Goal: Task Accomplishment & Management: Manage account settings

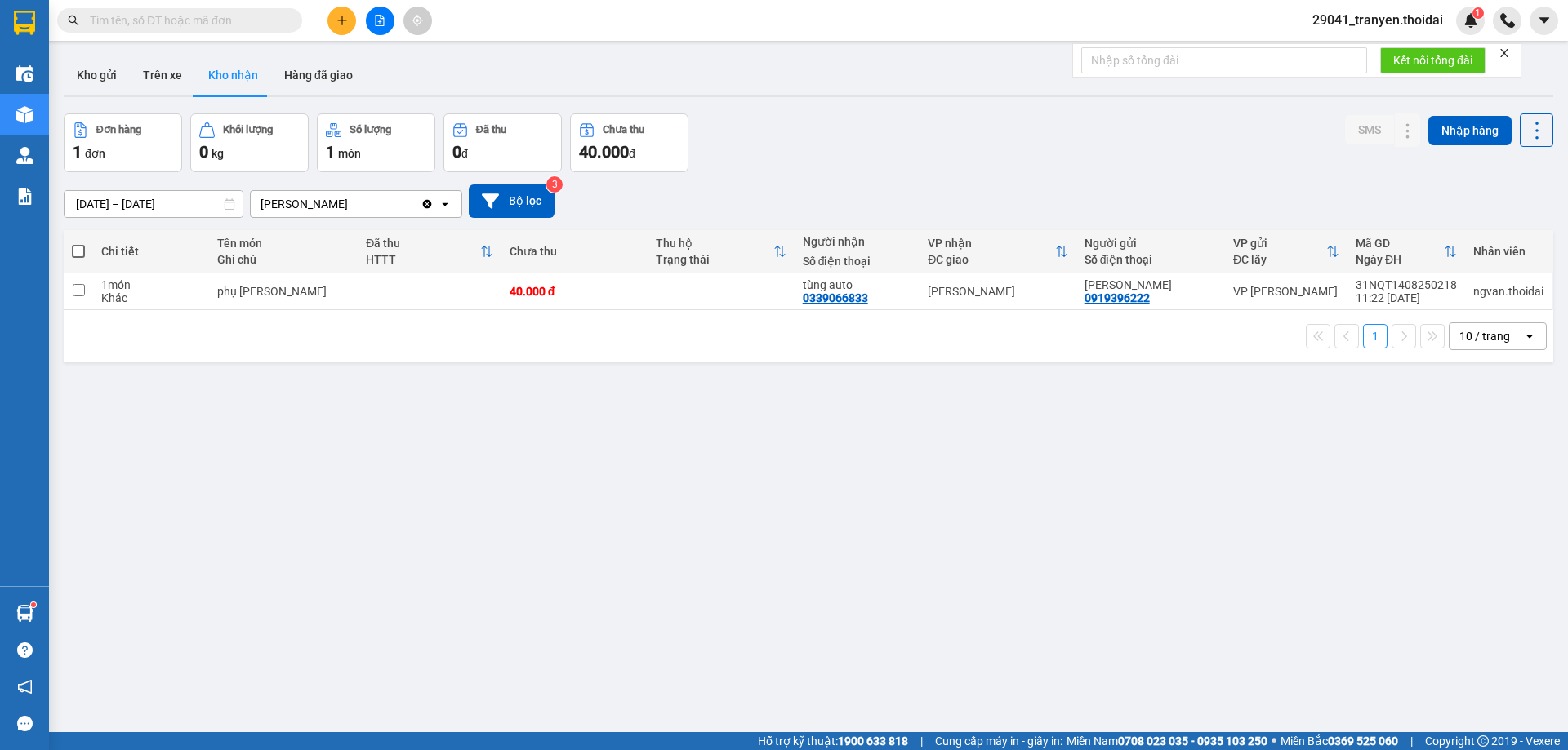
click at [151, 74] on button "Trên xe" at bounding box center [162, 75] width 65 height 39
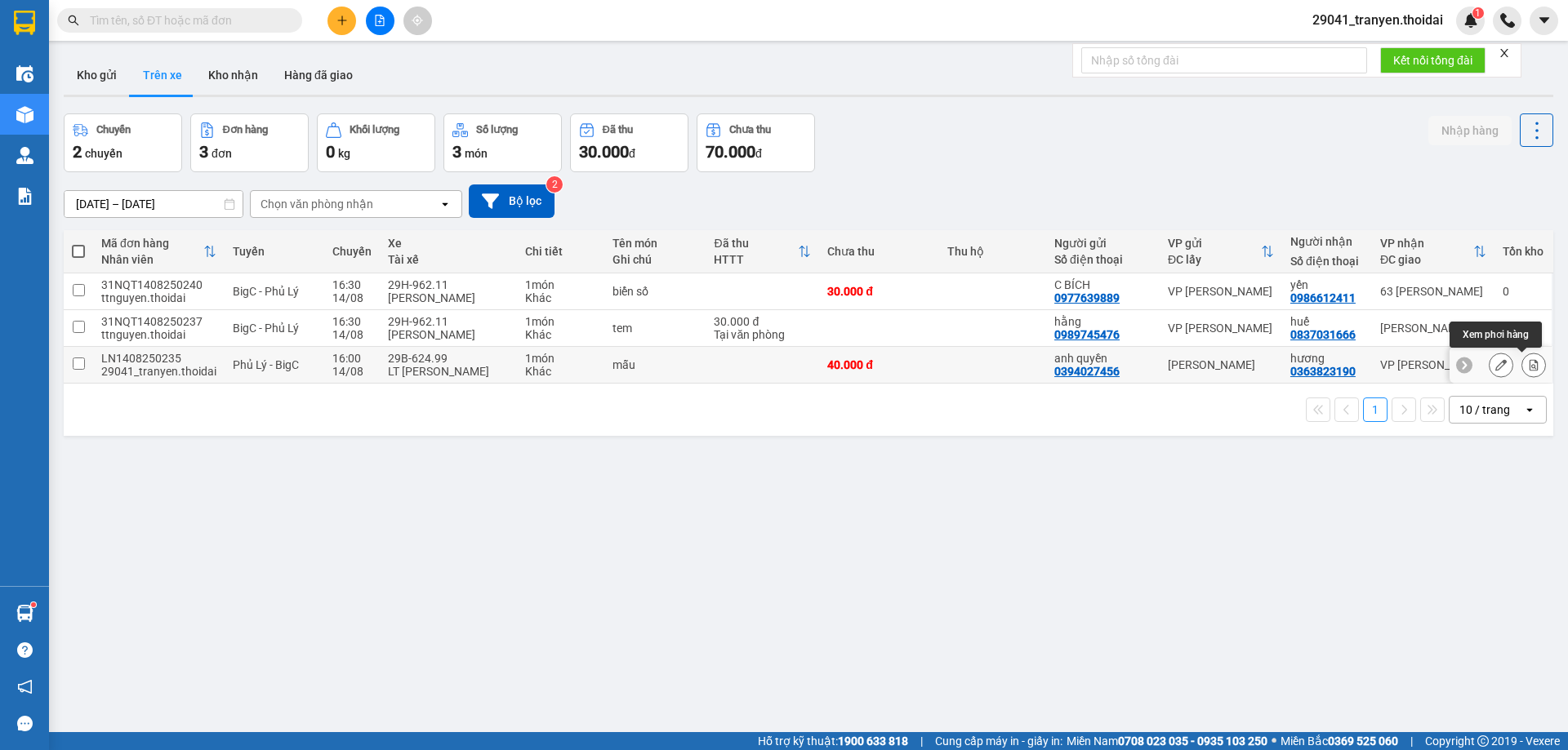
click at [1528, 361] on icon at bounding box center [1534, 365] width 11 height 11
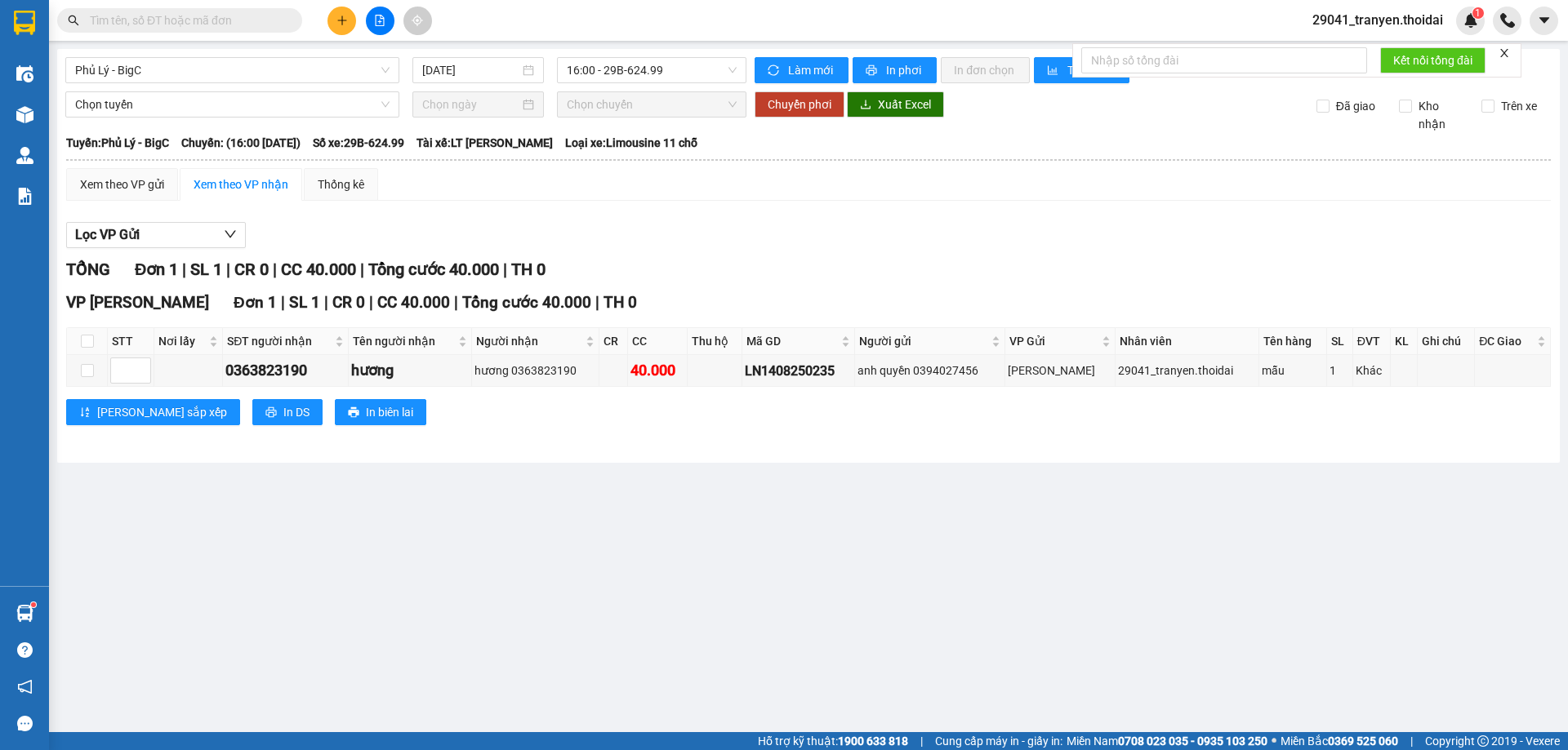
drag, startPoint x: 135, startPoint y: 171, endPoint x: 162, endPoint y: 250, distance: 83.5
click at [135, 172] on div "Xem theo VP gửi" at bounding box center [122, 184] width 112 height 33
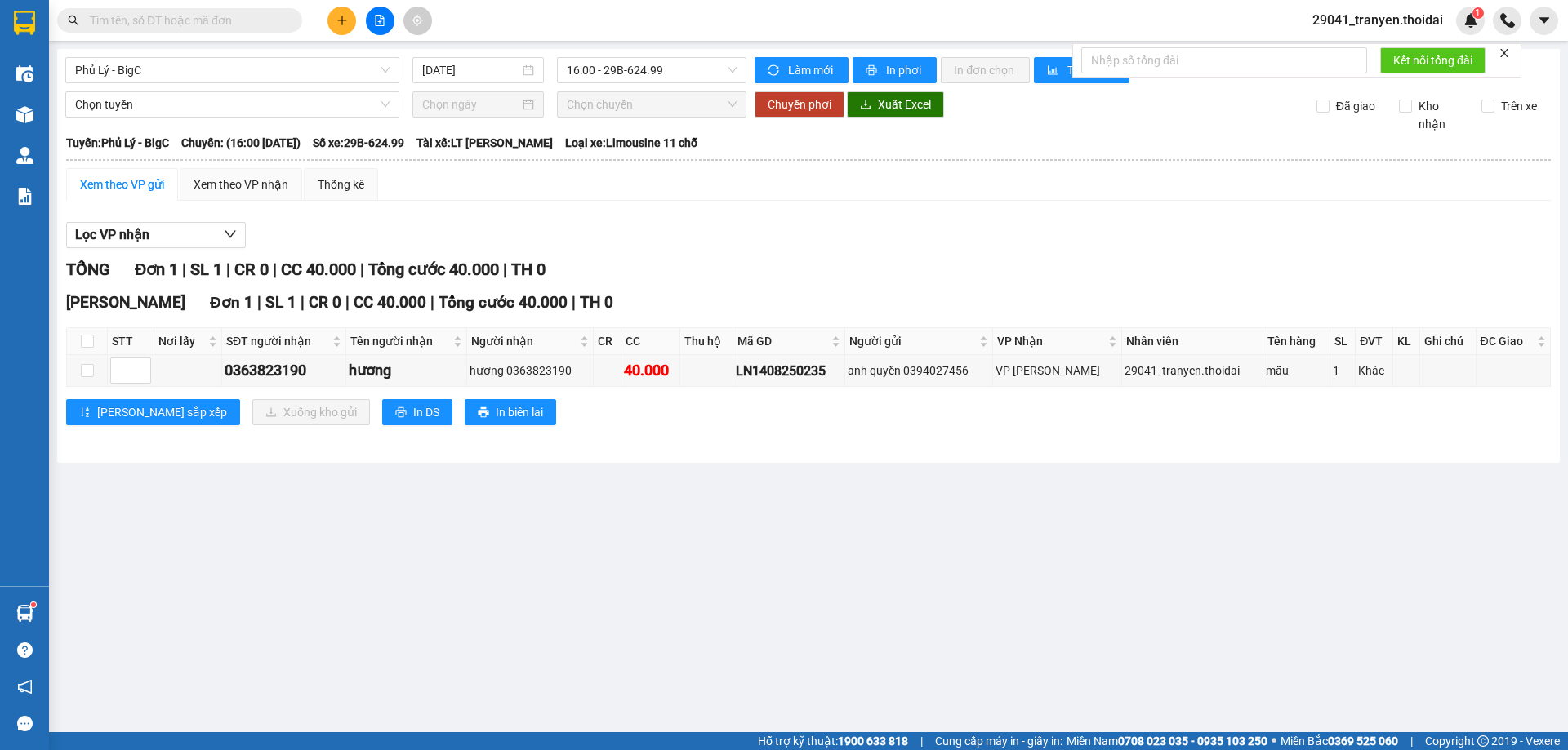
drag, startPoint x: 97, startPoint y: 340, endPoint x: 160, endPoint y: 390, distance: 80.4
click at [97, 340] on th at bounding box center [87, 341] width 41 height 26
click at [86, 342] on input "checkbox" at bounding box center [87, 341] width 13 height 13
checkbox input "true"
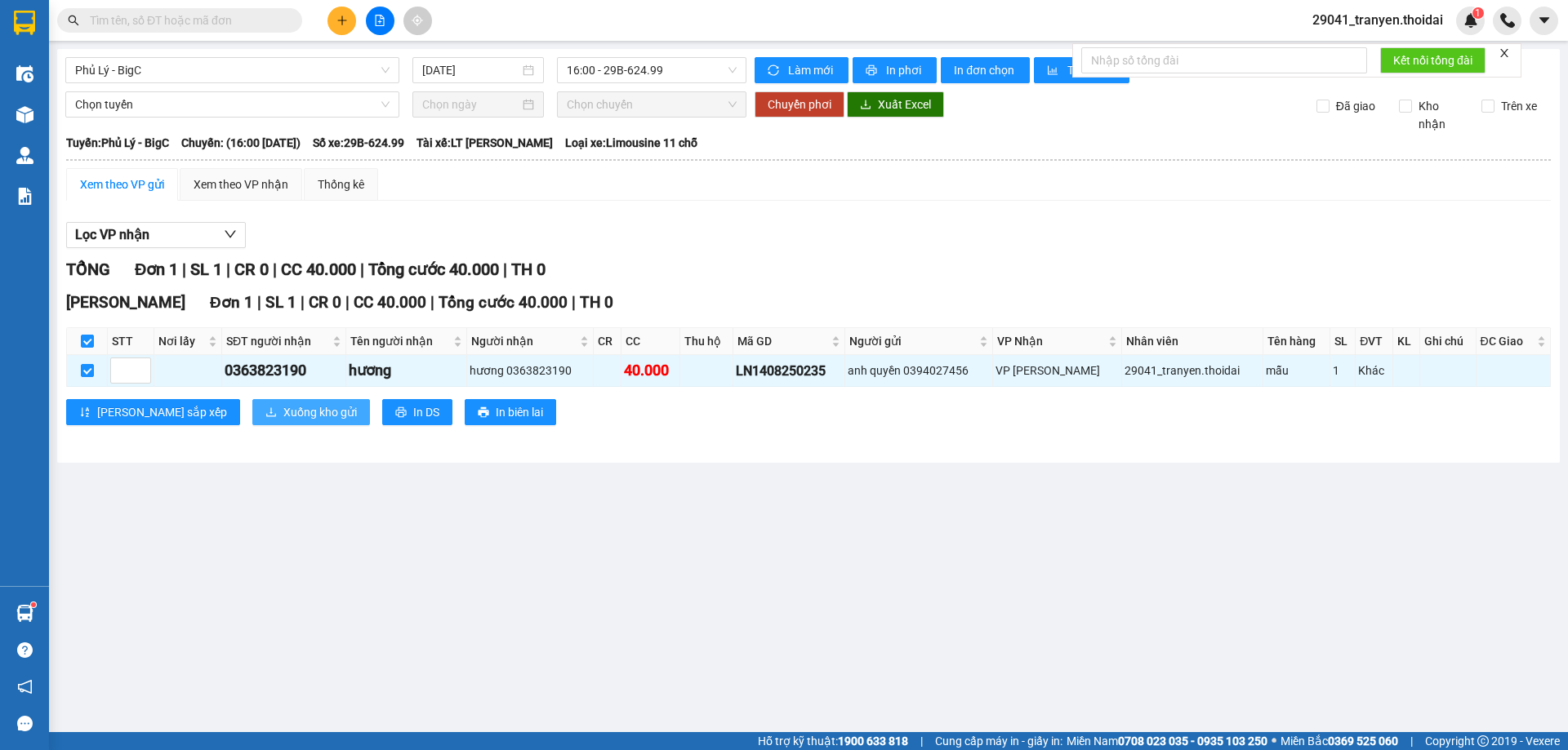
click at [284, 419] on span "Xuống kho gửi" at bounding box center [321, 411] width 74 height 18
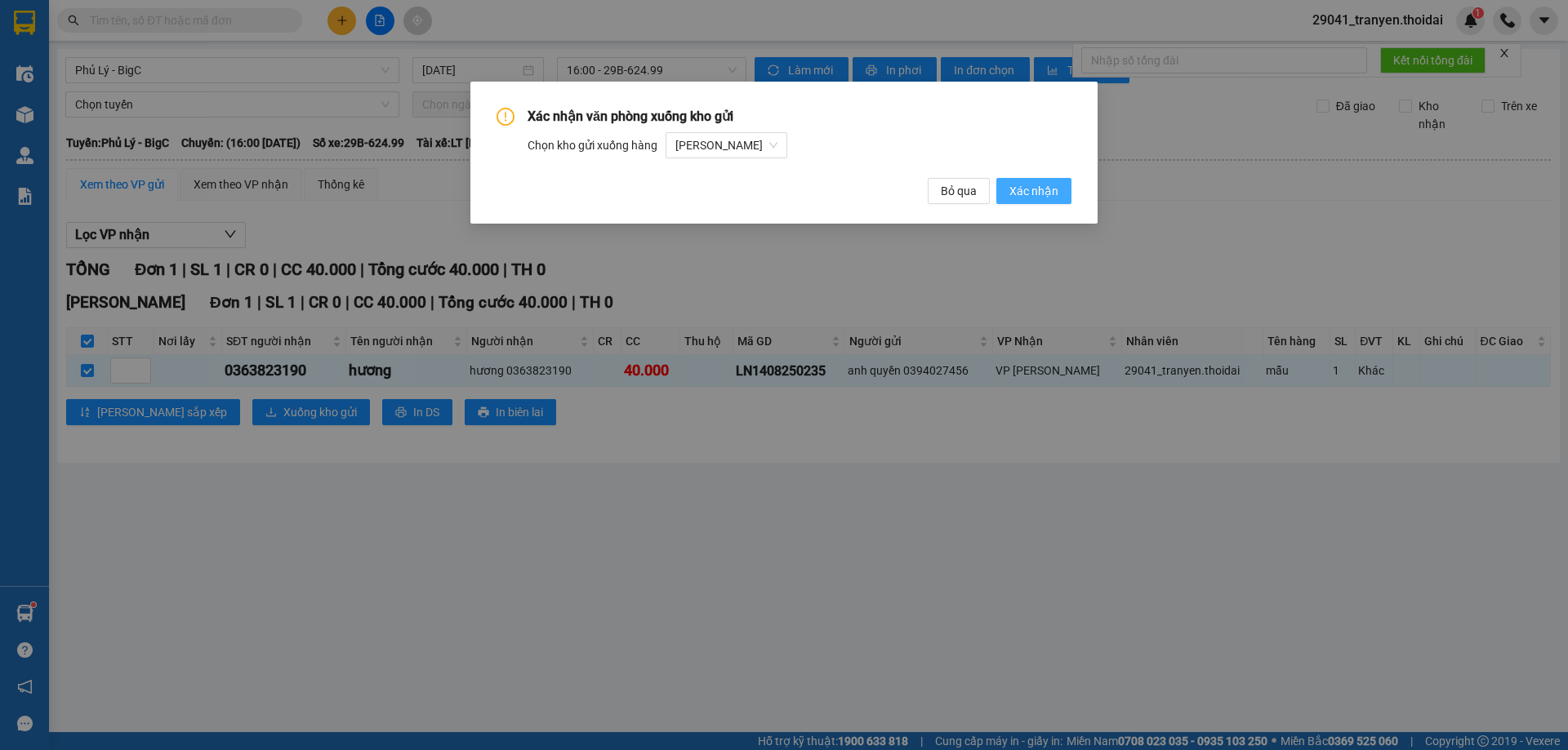
click at [1037, 194] on span "Xác nhận" at bounding box center [1034, 190] width 49 height 18
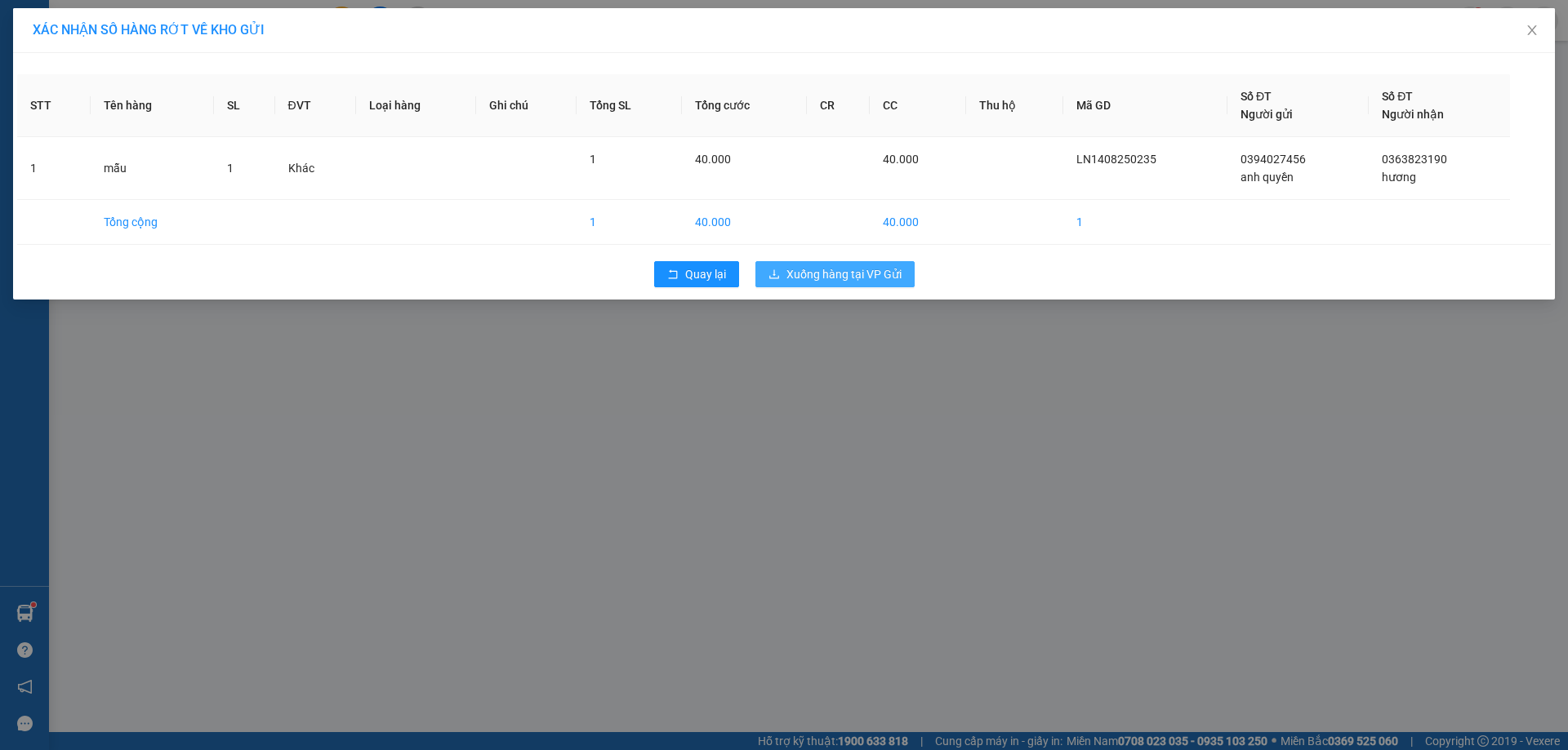
click at [830, 271] on span "Xuống hàng tại VP Gửi" at bounding box center [844, 274] width 115 height 18
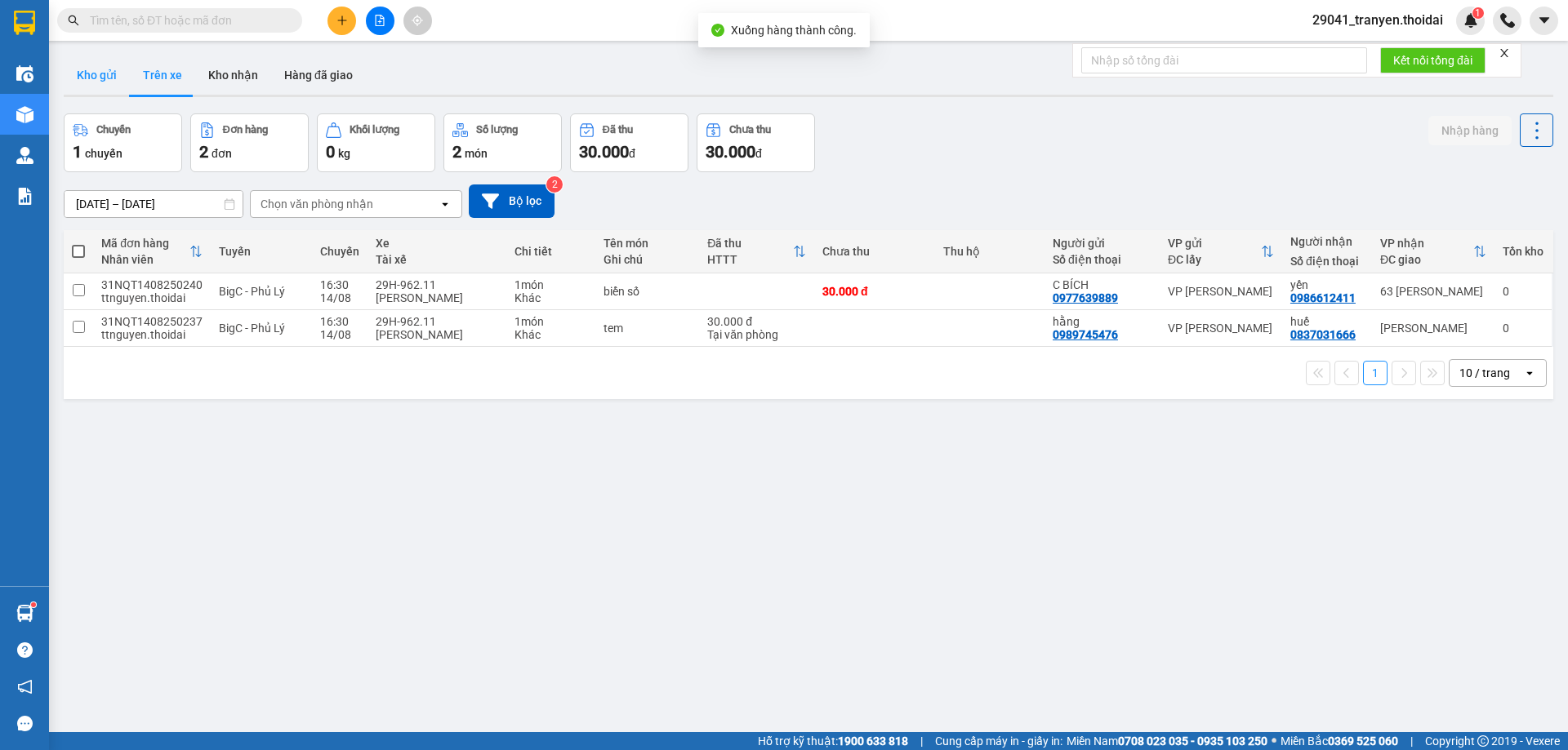
click at [104, 81] on button "Kho gửi" at bounding box center [97, 75] width 66 height 39
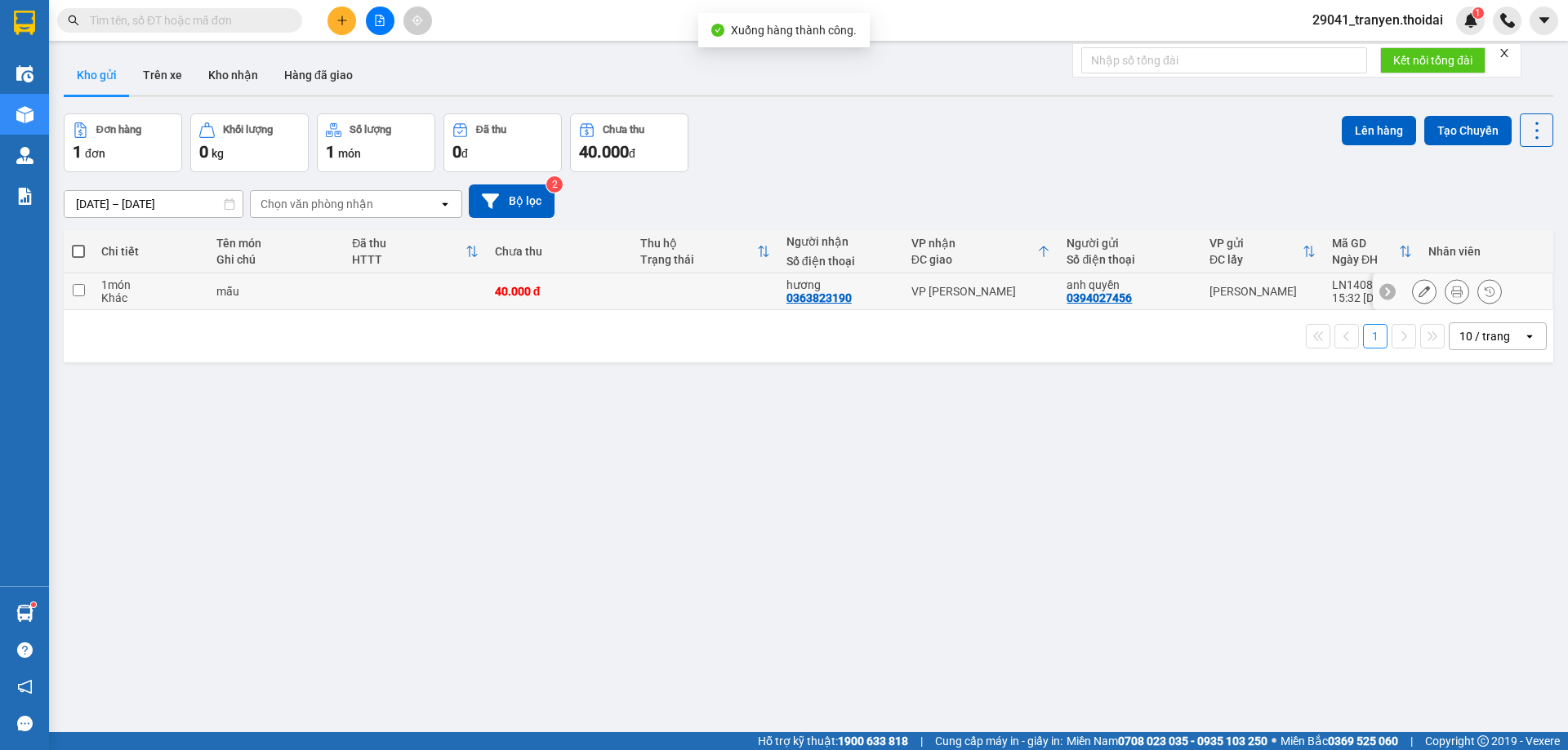
click at [97, 297] on td "1 món Khác" at bounding box center [150, 291] width 115 height 37
checkbox input "true"
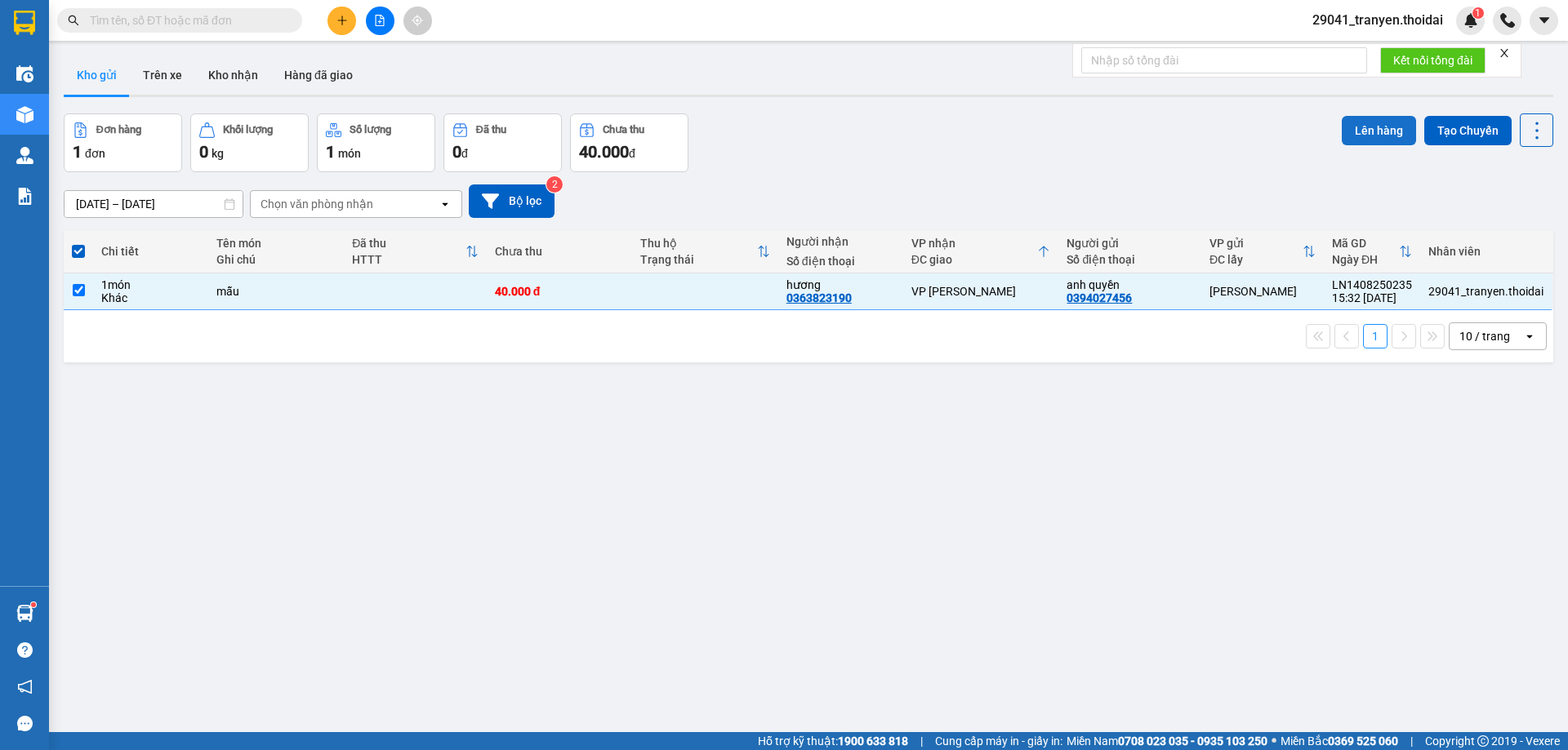
click at [1370, 131] on button "Lên hàng" at bounding box center [1379, 131] width 75 height 29
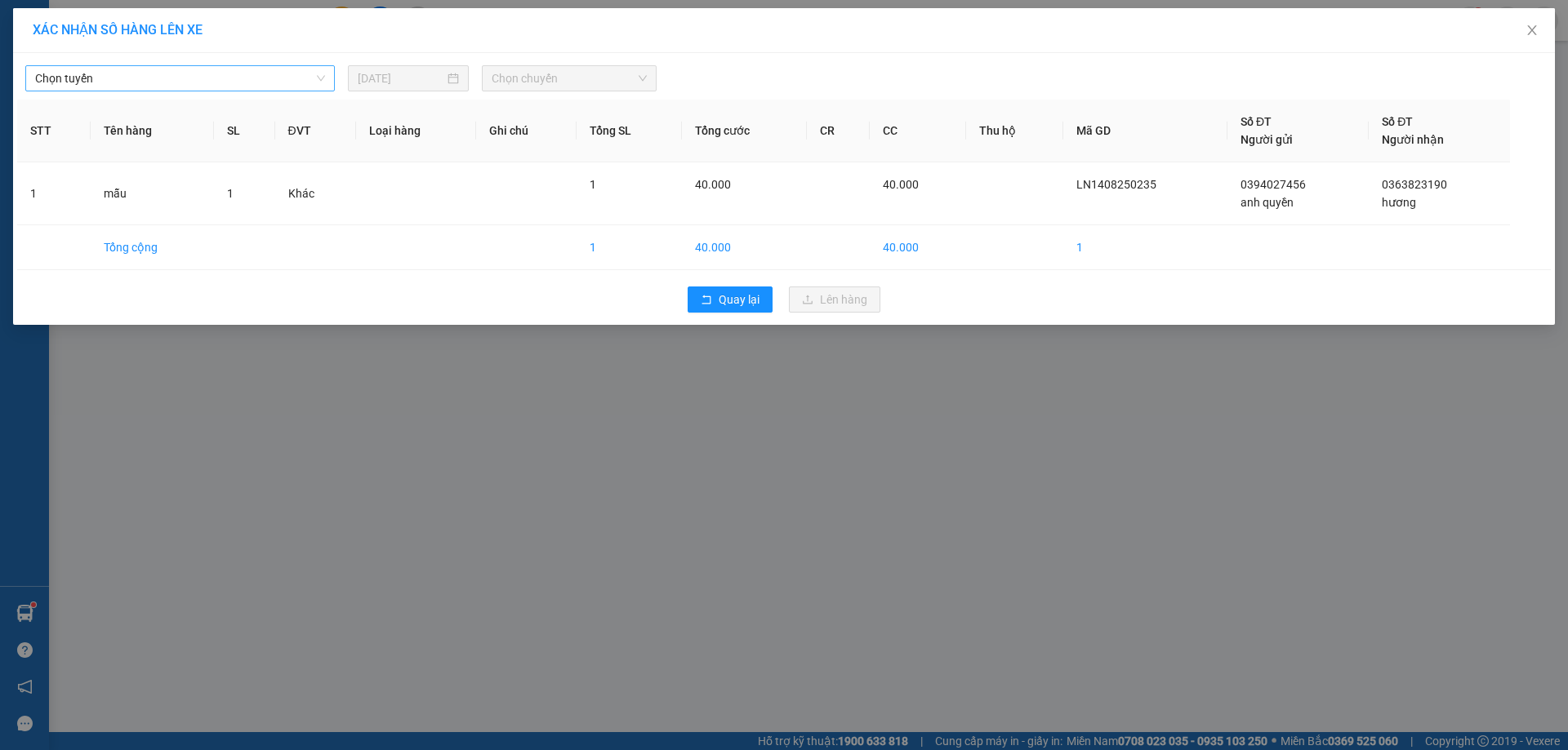
click at [116, 78] on span "Chọn tuyến" at bounding box center [180, 78] width 290 height 25
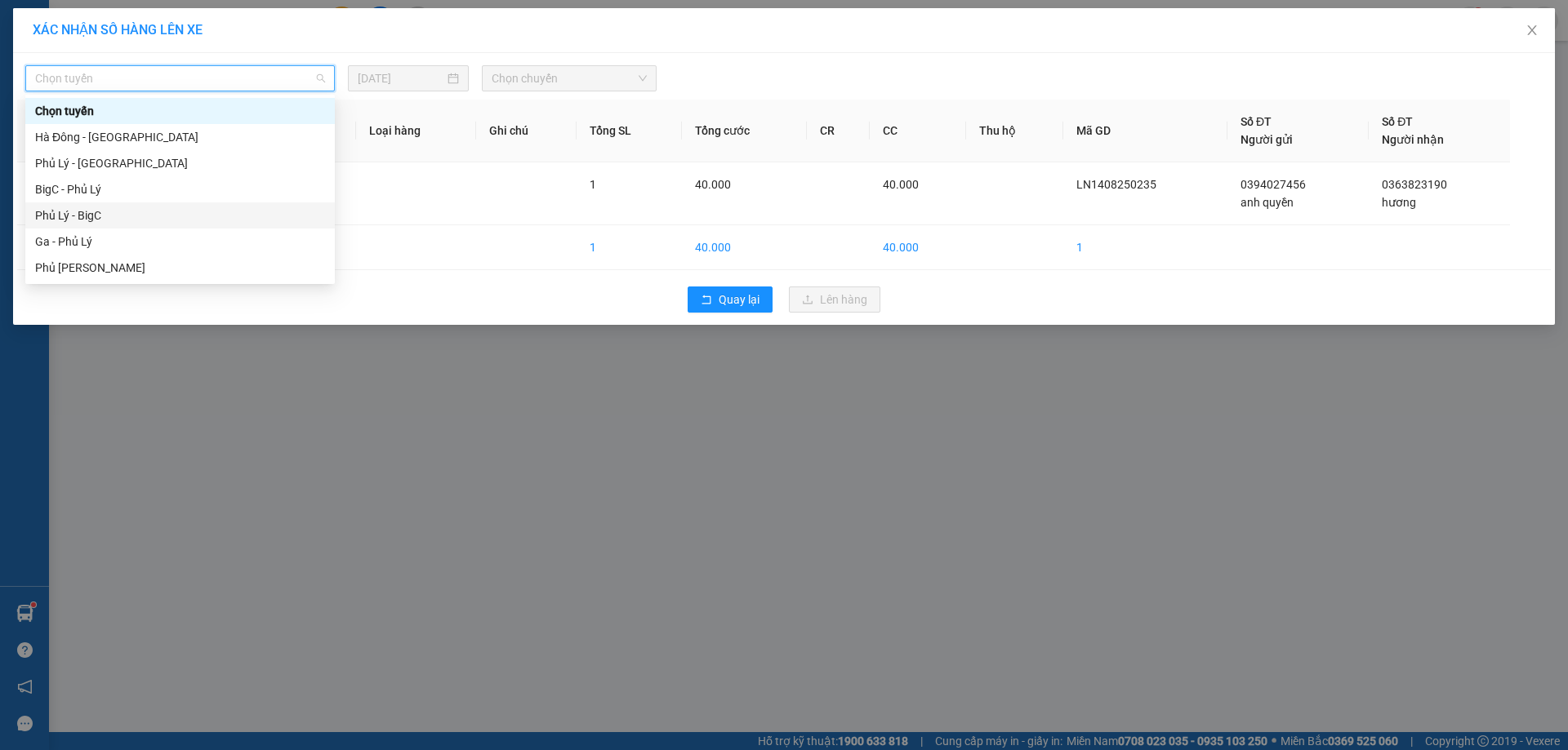
click at [111, 208] on div "Phủ Lý - BigC" at bounding box center [180, 215] width 290 height 18
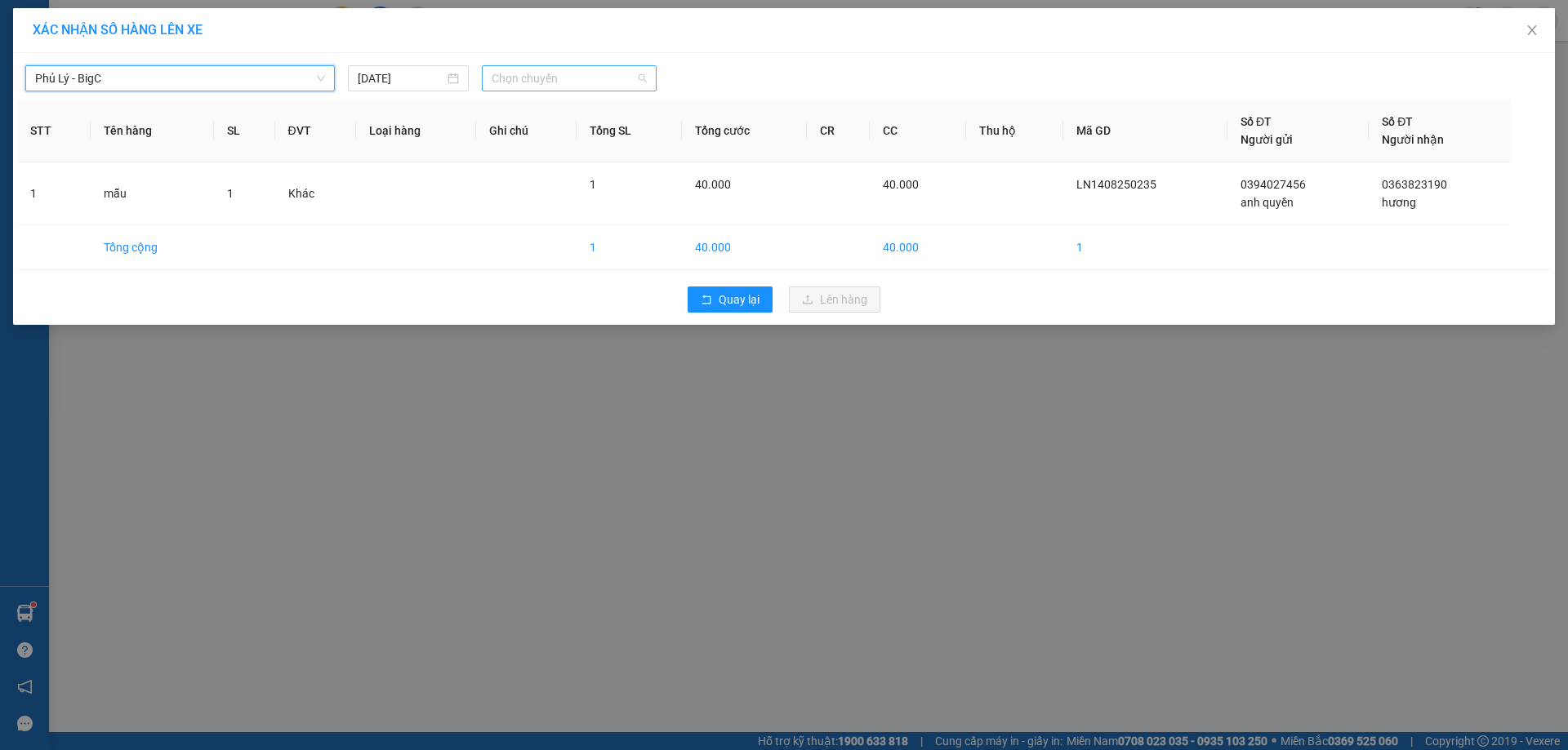
click at [531, 66] on span "Chọn chuyến" at bounding box center [570, 78] width 155 height 25
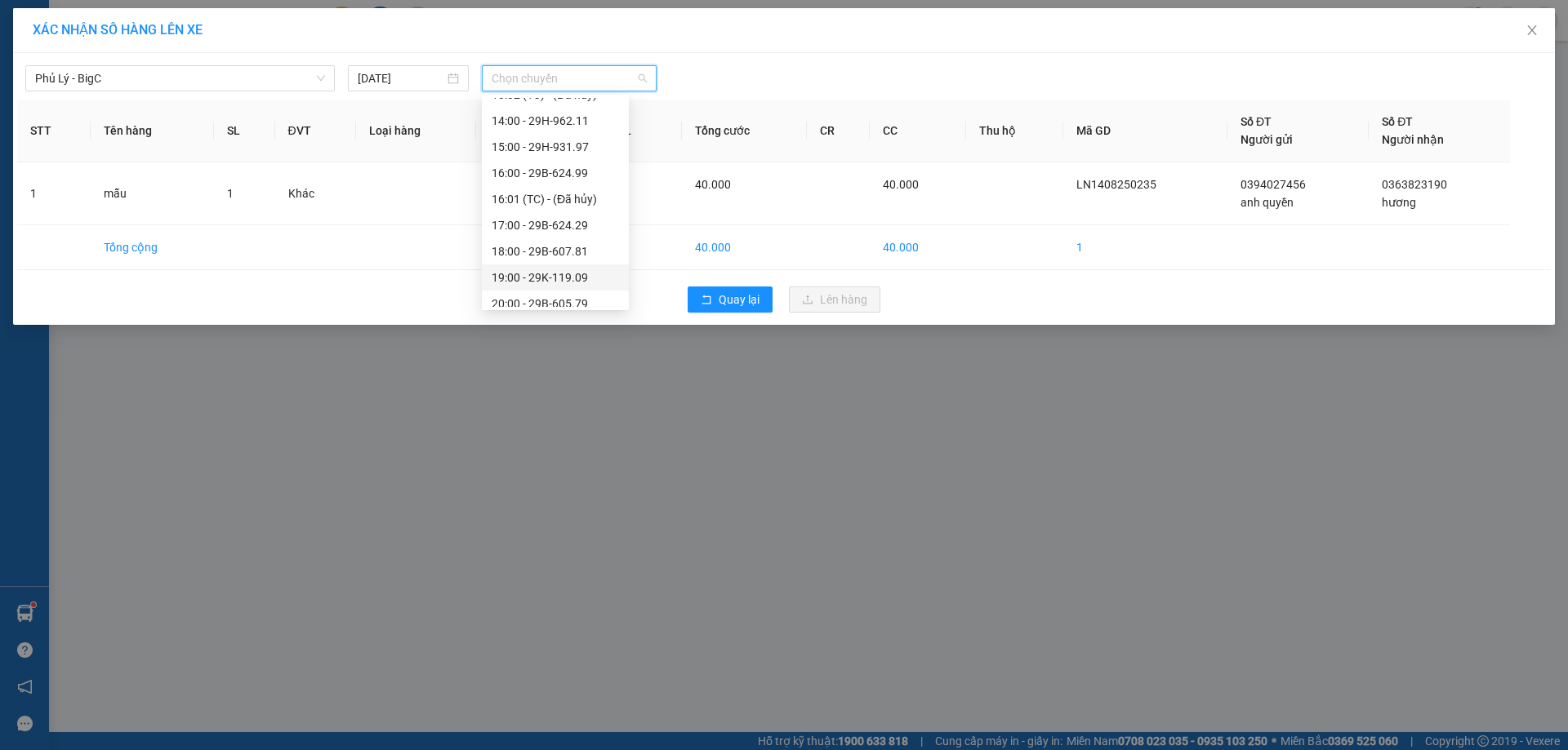
scroll to position [418, 0]
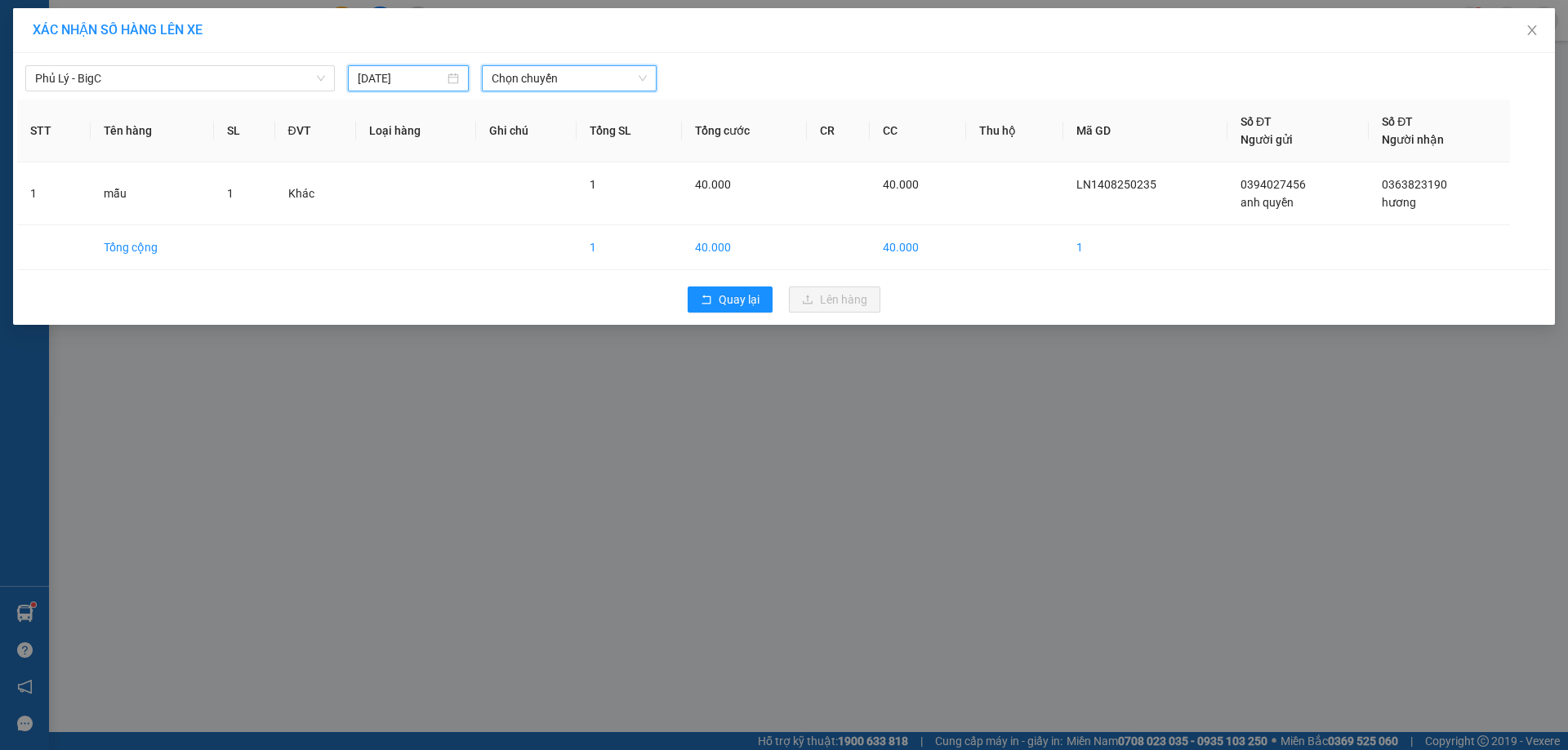
click at [438, 79] on input "[DATE]" at bounding box center [400, 78] width 86 height 18
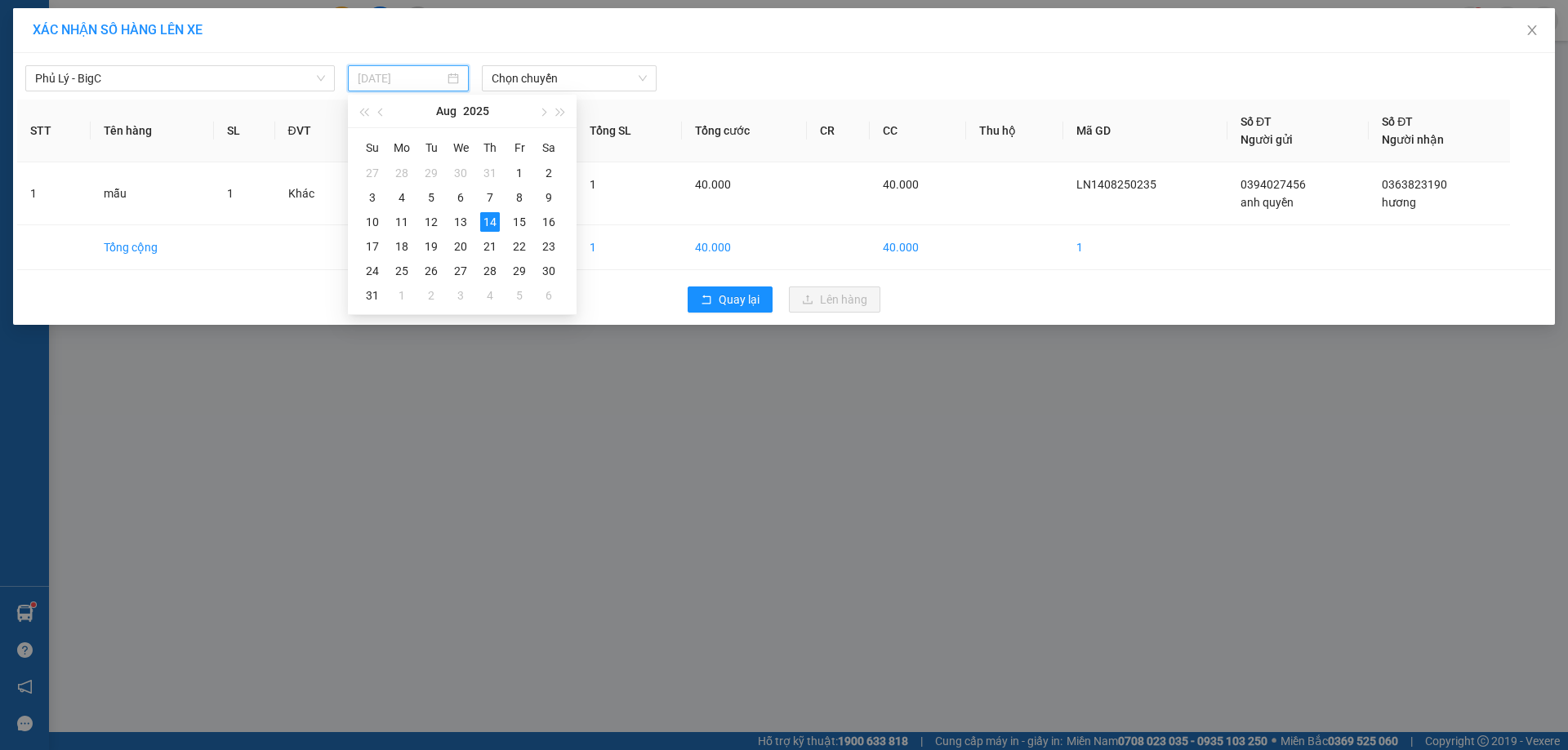
type input "[DATE]"
click at [490, 222] on div "14" at bounding box center [490, 221] width 20 height 20
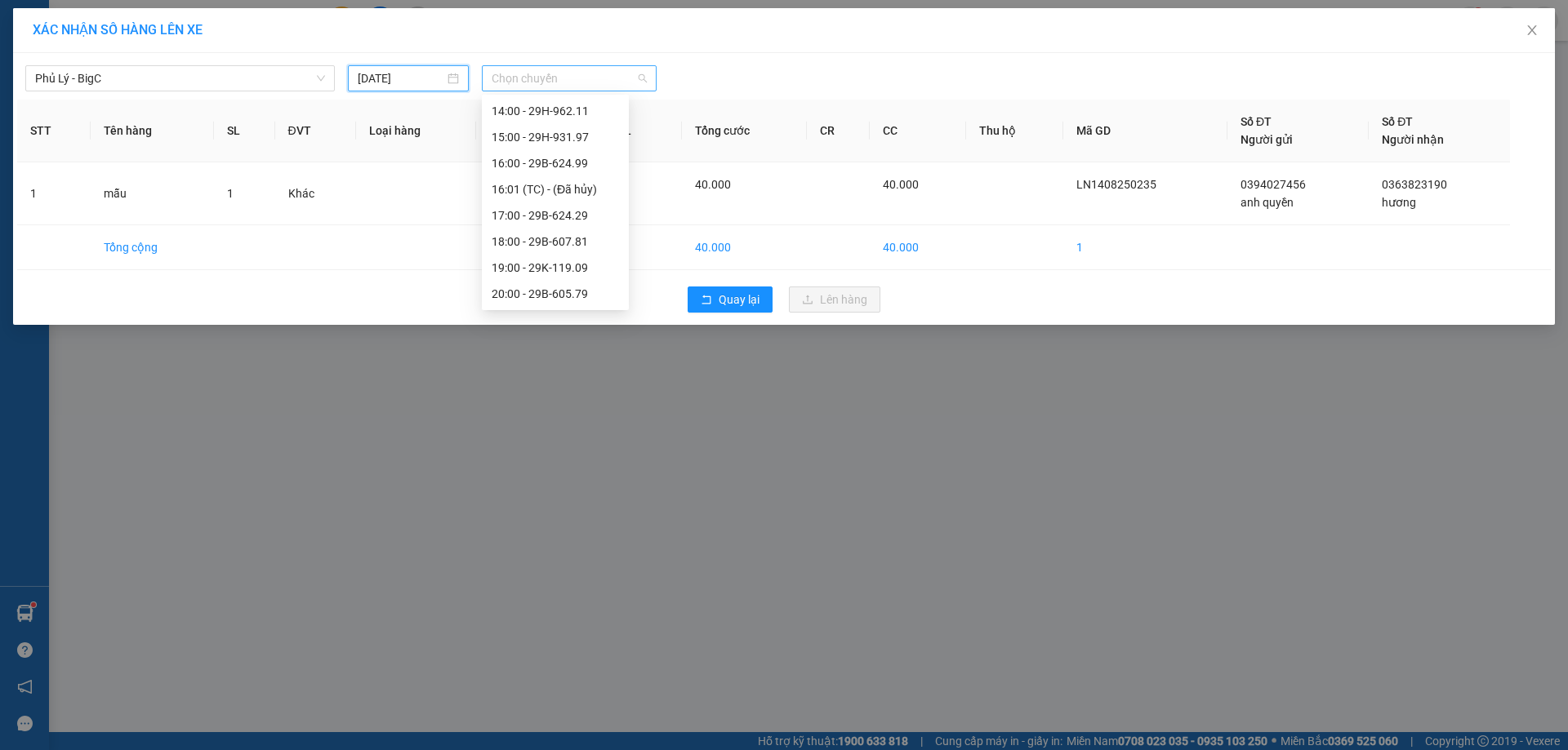
click at [596, 78] on span "Chọn chuyến" at bounding box center [570, 78] width 155 height 25
click at [581, 221] on div "17:00 - 29B-624.29" at bounding box center [555, 225] width 128 height 18
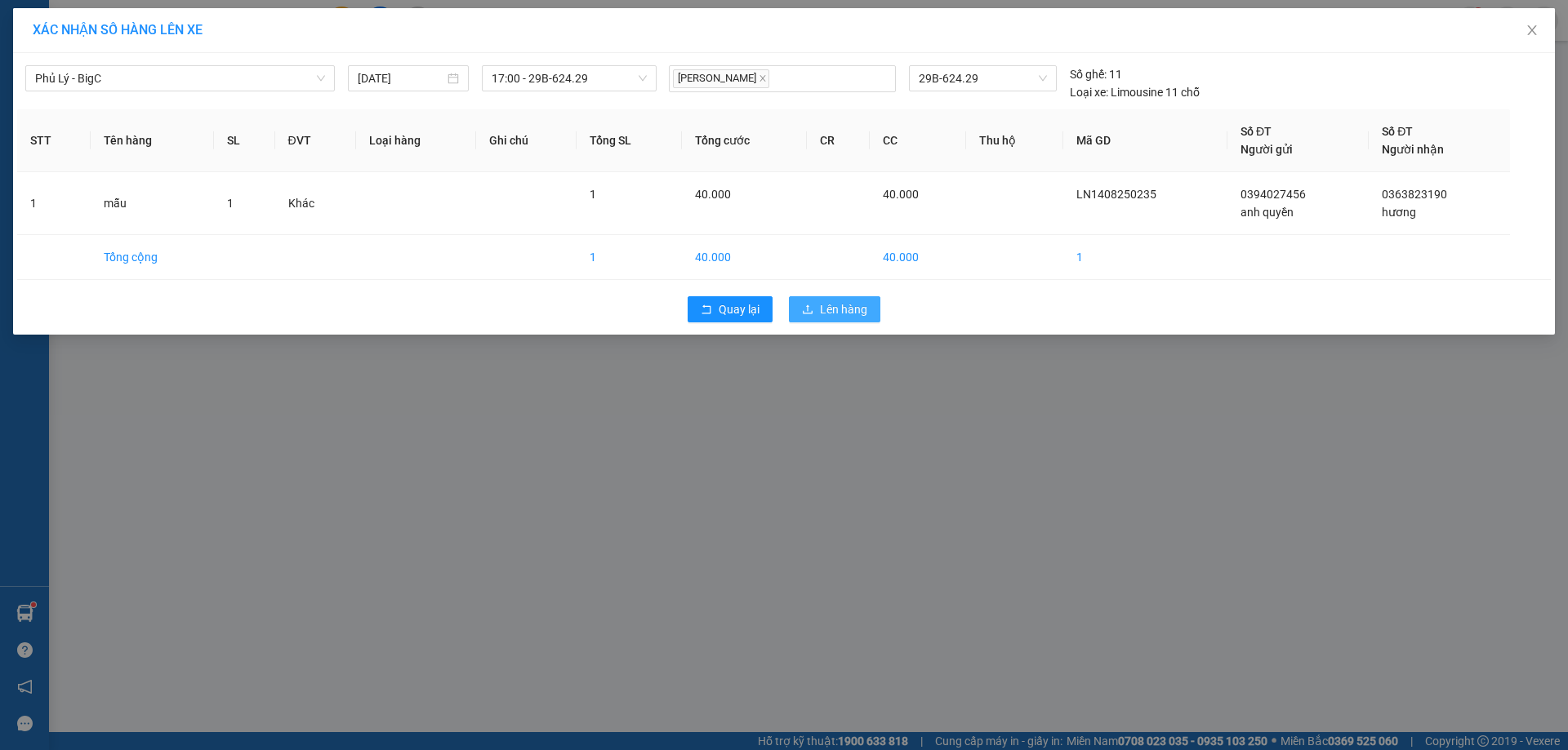
click at [851, 307] on span "Lên hàng" at bounding box center [844, 309] width 47 height 18
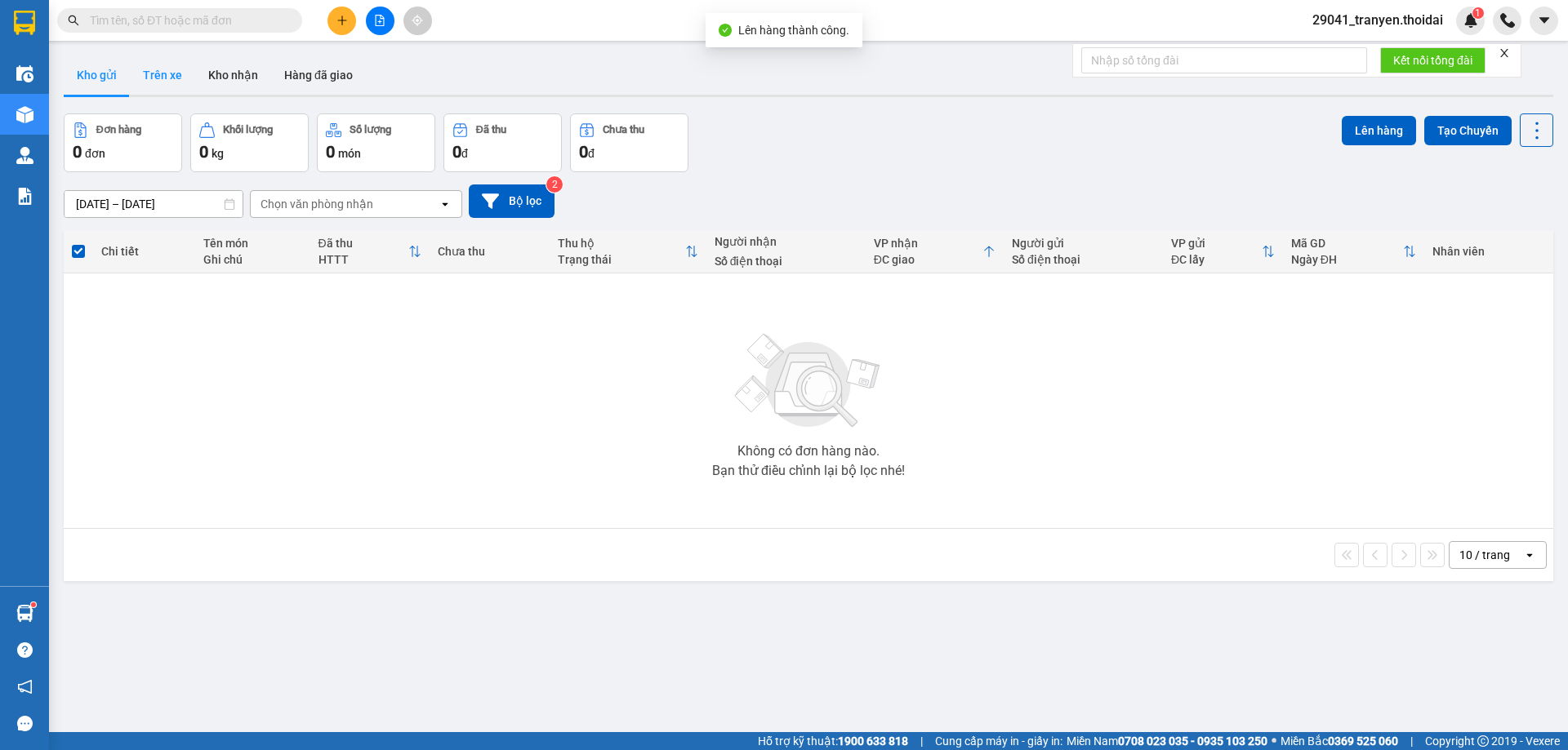
click at [164, 57] on button "Trên xe" at bounding box center [162, 75] width 65 height 39
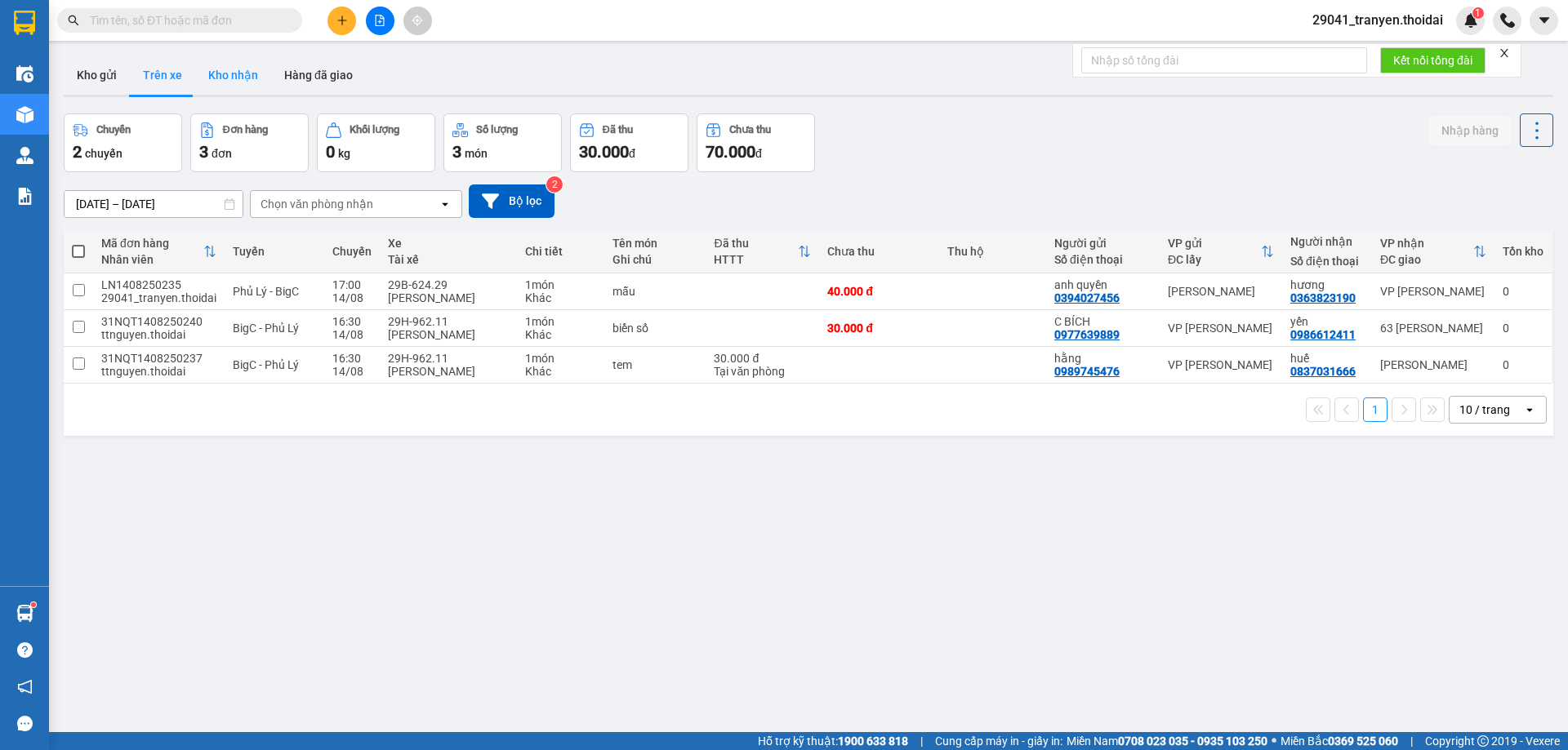
click at [223, 80] on button "Kho nhận" at bounding box center [233, 75] width 76 height 39
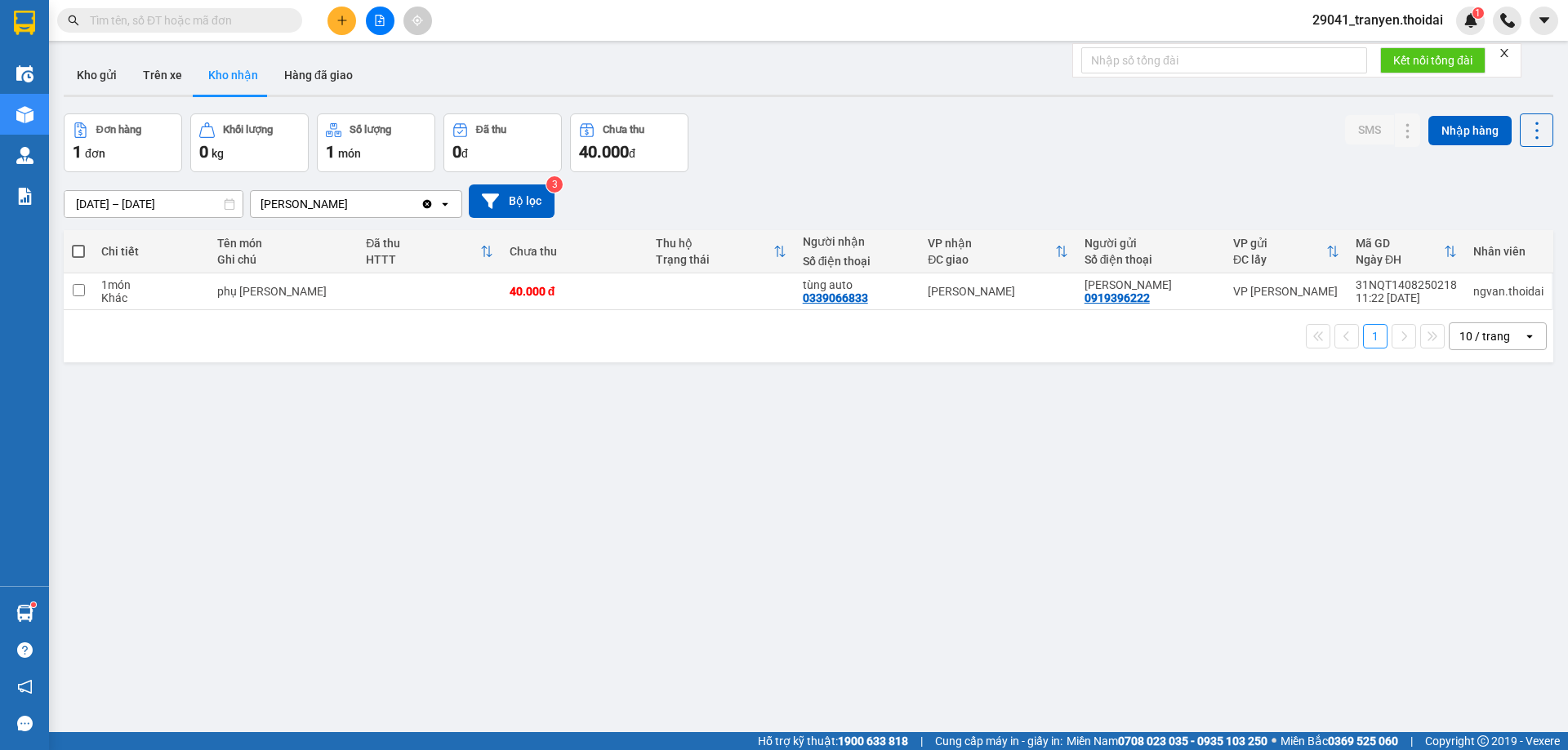
scroll to position [75, 0]
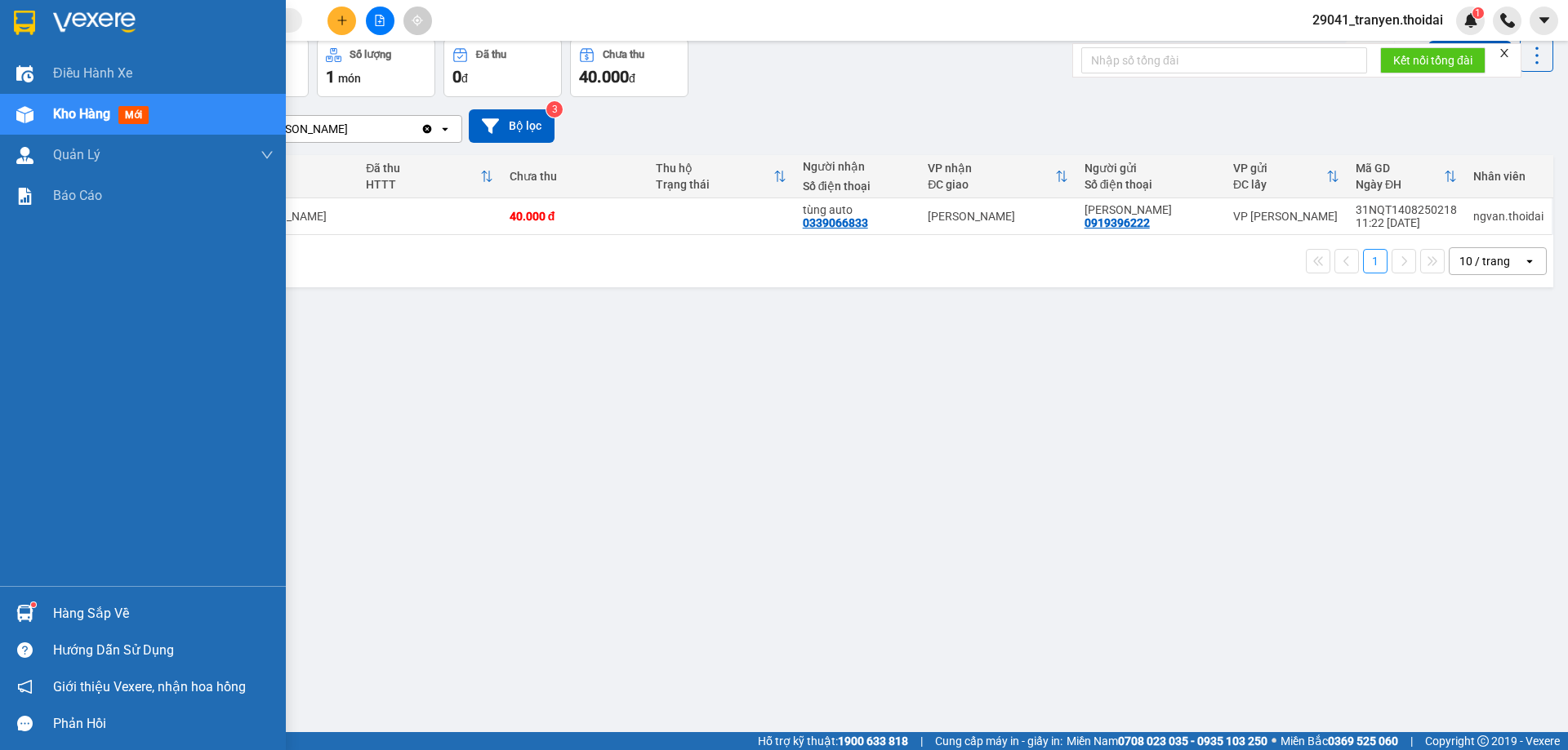
click at [72, 612] on div "Hàng sắp về" at bounding box center [163, 614] width 220 height 25
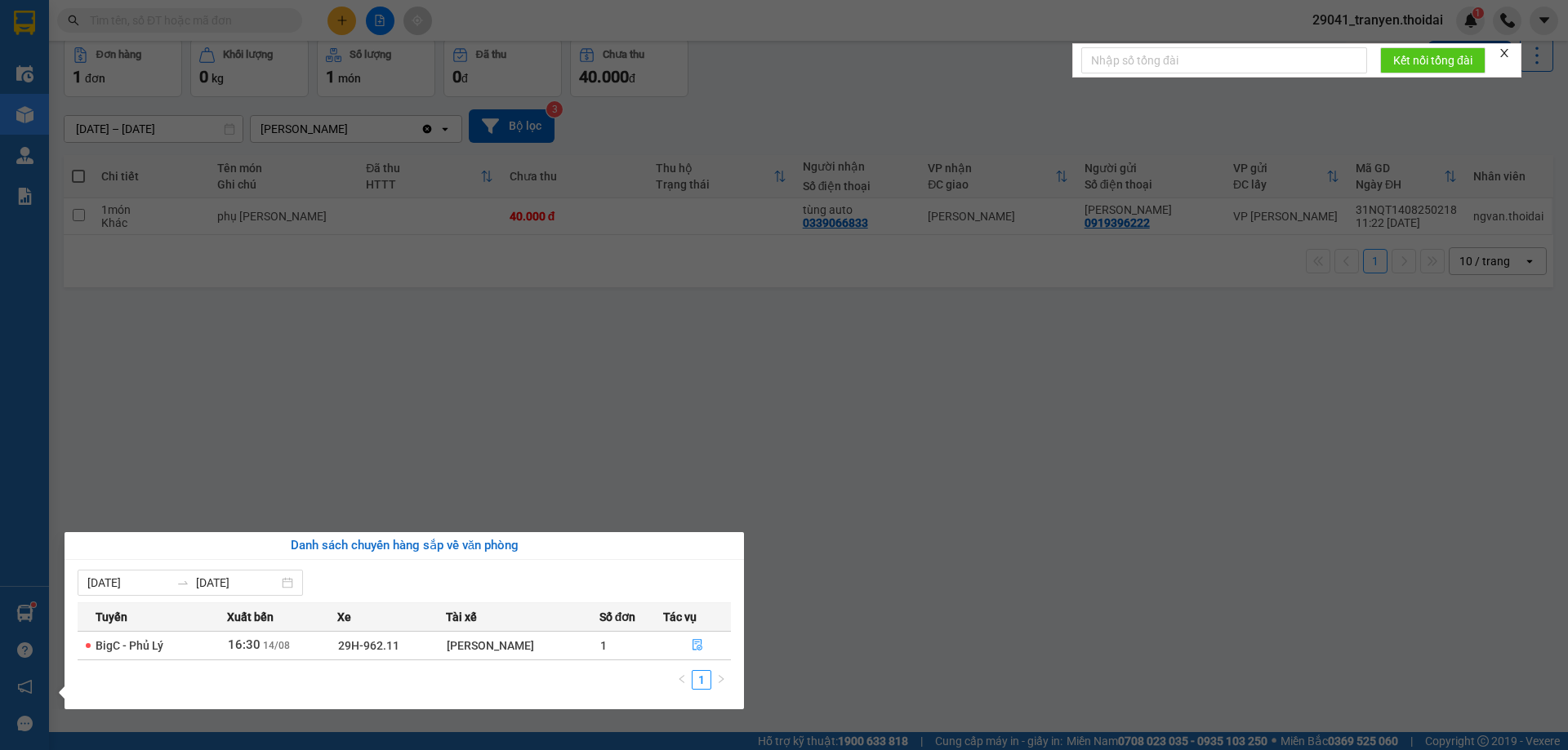
click at [710, 409] on section "Kết quả tìm kiếm ( 0 ) Bộ lọc No Data 29041_tranyen.thoidai 1 Điều hành xe Kho …" at bounding box center [784, 375] width 1568 height 750
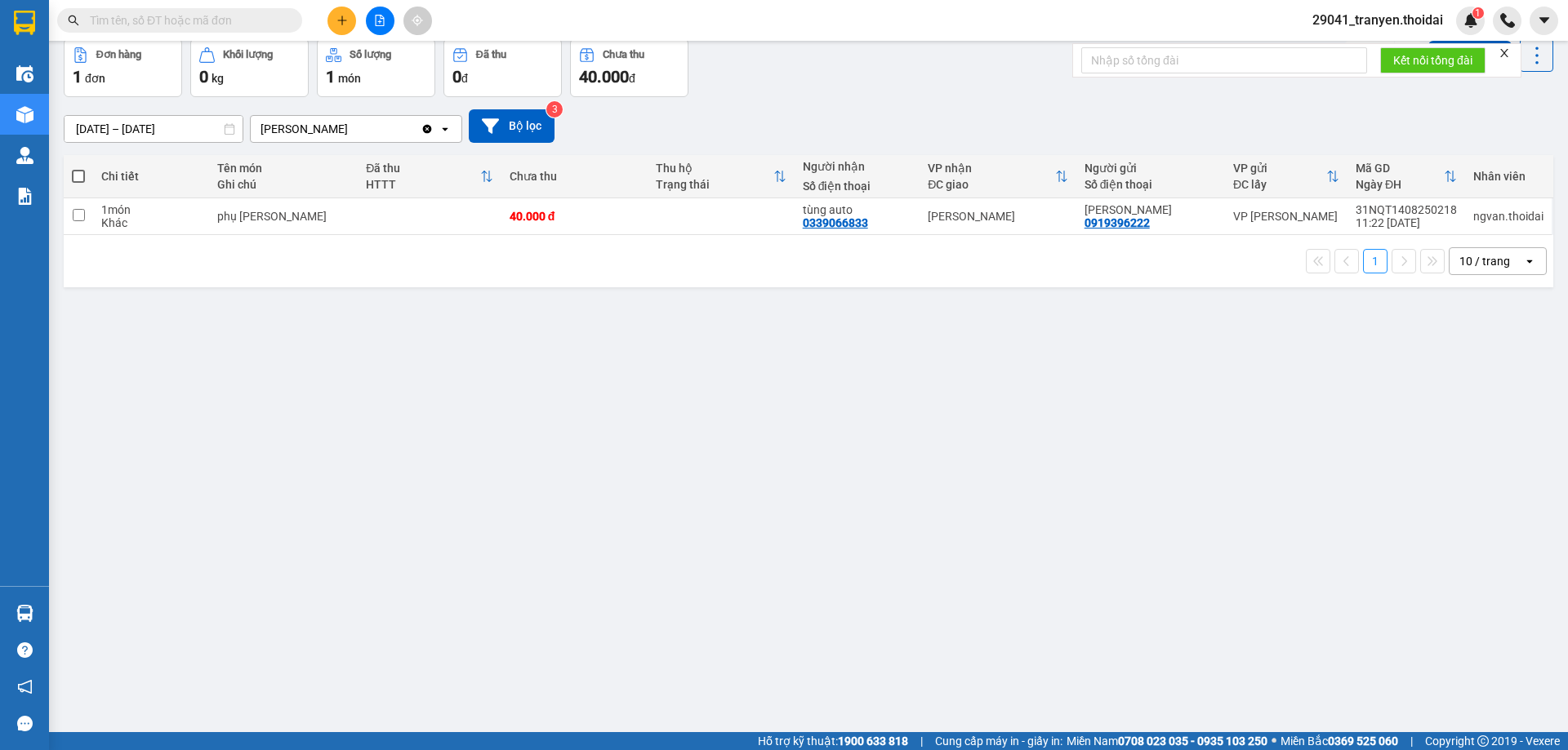
click at [772, 422] on div "ver 1.8.138 Kho gửi Trên xe Kho nhận Hàng đã giao Đơn hàng 1 đơn Khối lượng 0 k…" at bounding box center [808, 348] width 1503 height 750
click at [618, 269] on div "1 10 / trang open" at bounding box center [808, 261] width 1477 height 27
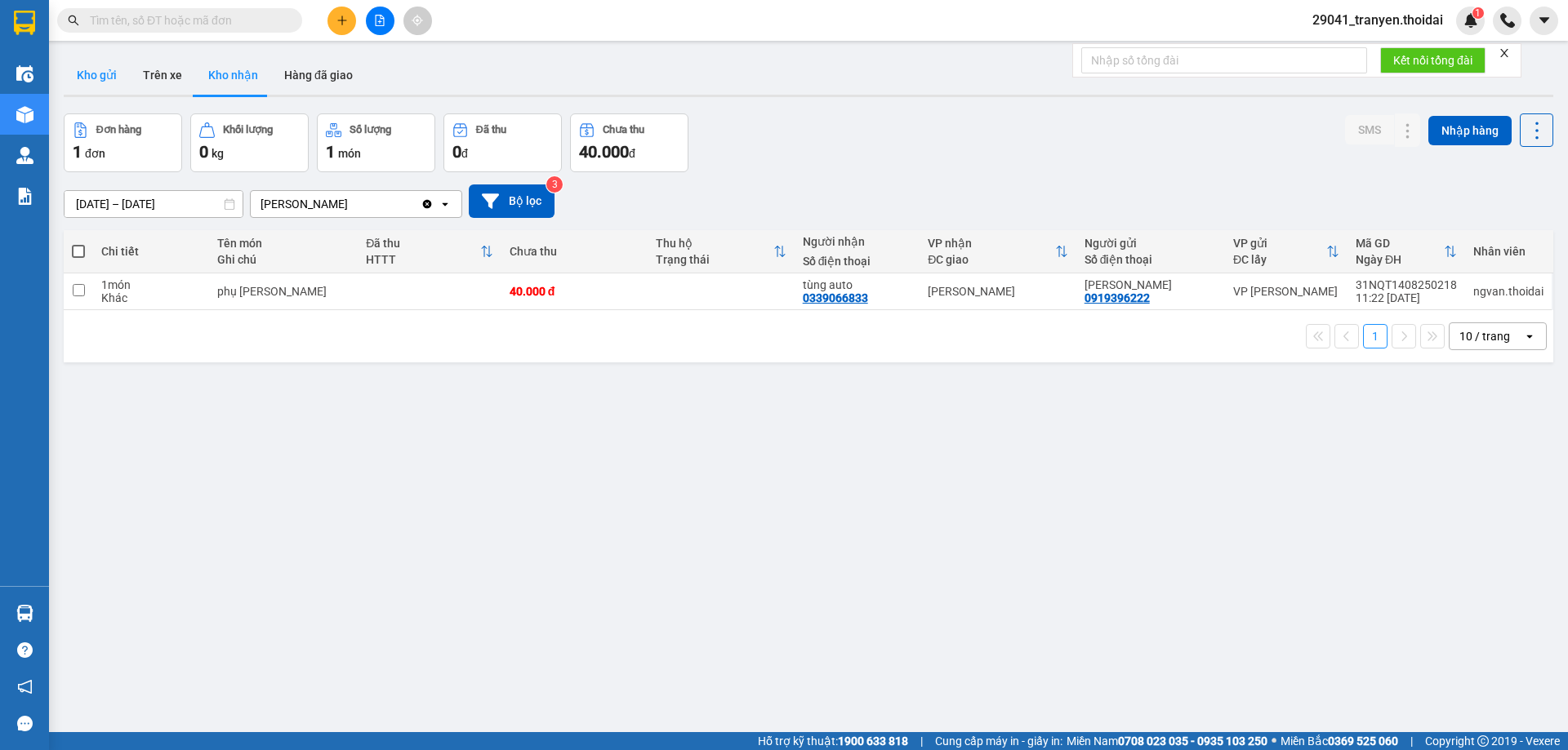
click at [86, 73] on button "Kho gửi" at bounding box center [97, 75] width 66 height 39
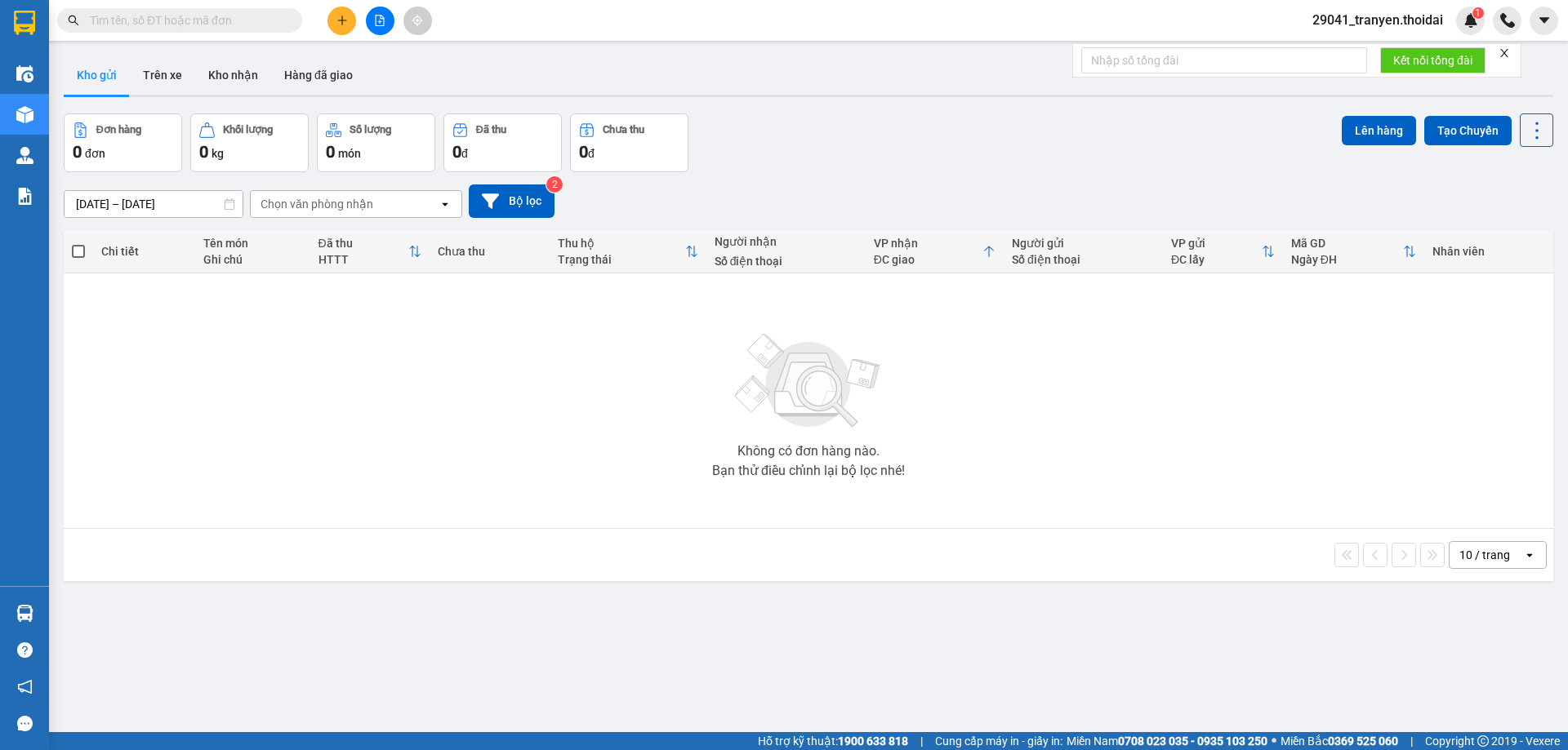
click at [891, 135] on div "Đơn hàng 0 đơn Khối lượng 0 kg Số lượng 0 món Đã thu 0 đ Chưa thu 0 đ Lên hàng …" at bounding box center [808, 143] width 1489 height 59
click at [230, 69] on button "Kho nhận" at bounding box center [233, 75] width 76 height 39
drag, startPoint x: 923, startPoint y: 137, endPoint x: 295, endPoint y: 61, distance: 632.6
click at [921, 137] on div "Đơn hàng 0 đơn Khối lượng 0 kg Số lượng 0 món Đã thu 0 đ Chưa thu 0 đ SMS Nhập …" at bounding box center [808, 143] width 1489 height 59
click at [172, 75] on button "Trên xe" at bounding box center [162, 75] width 65 height 39
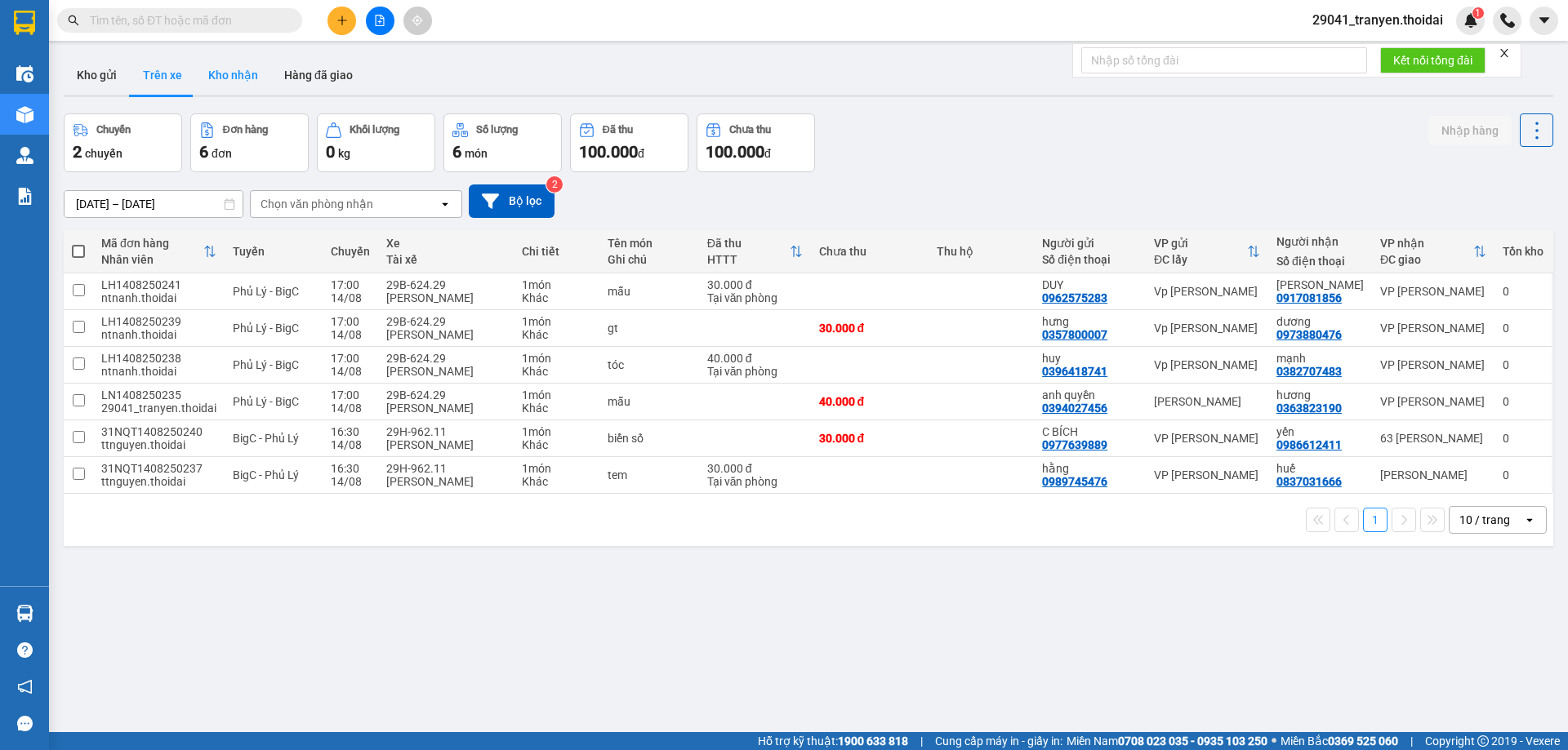
click at [229, 75] on button "Kho nhận" at bounding box center [233, 75] width 76 height 39
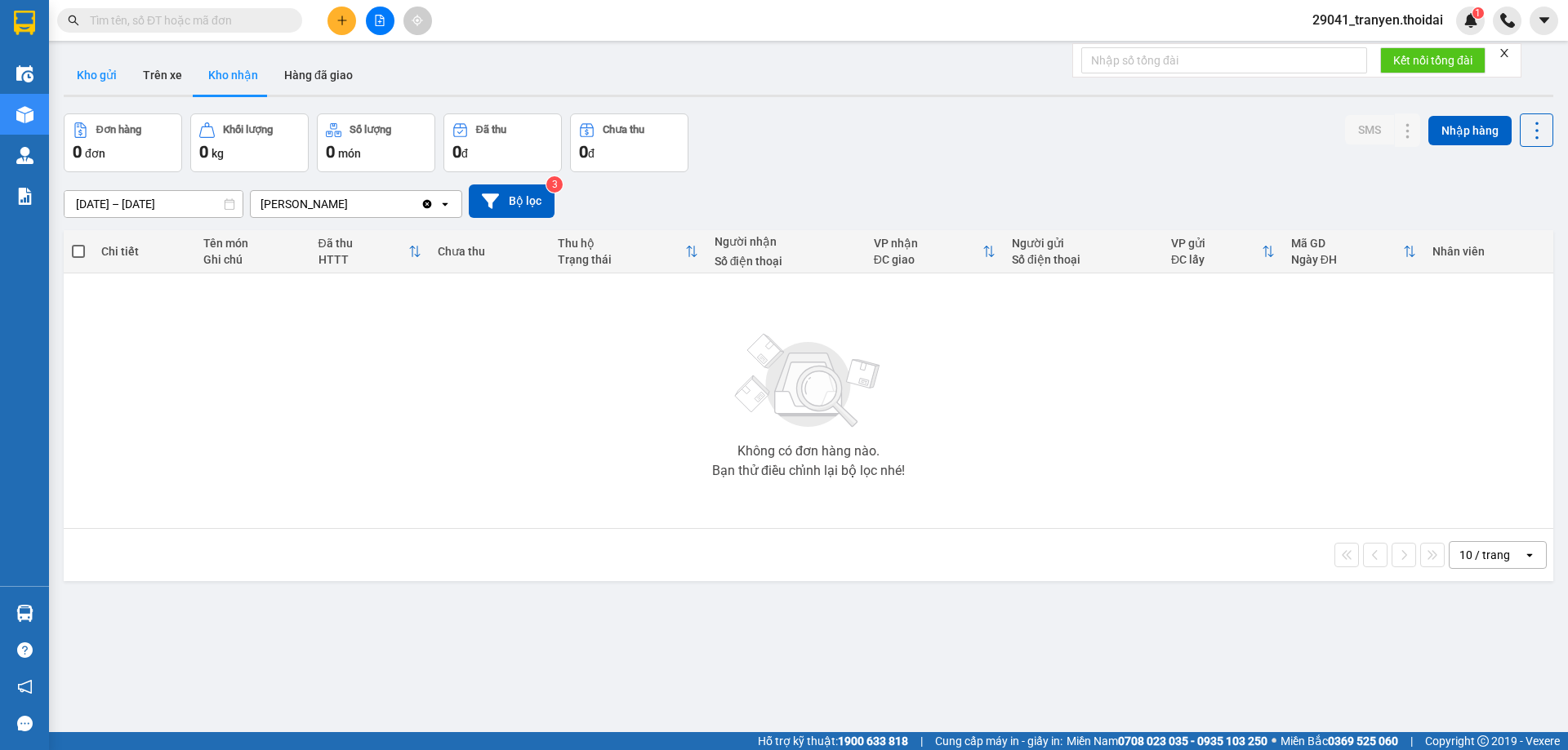
click at [102, 80] on button "Kho gửi" at bounding box center [97, 75] width 66 height 39
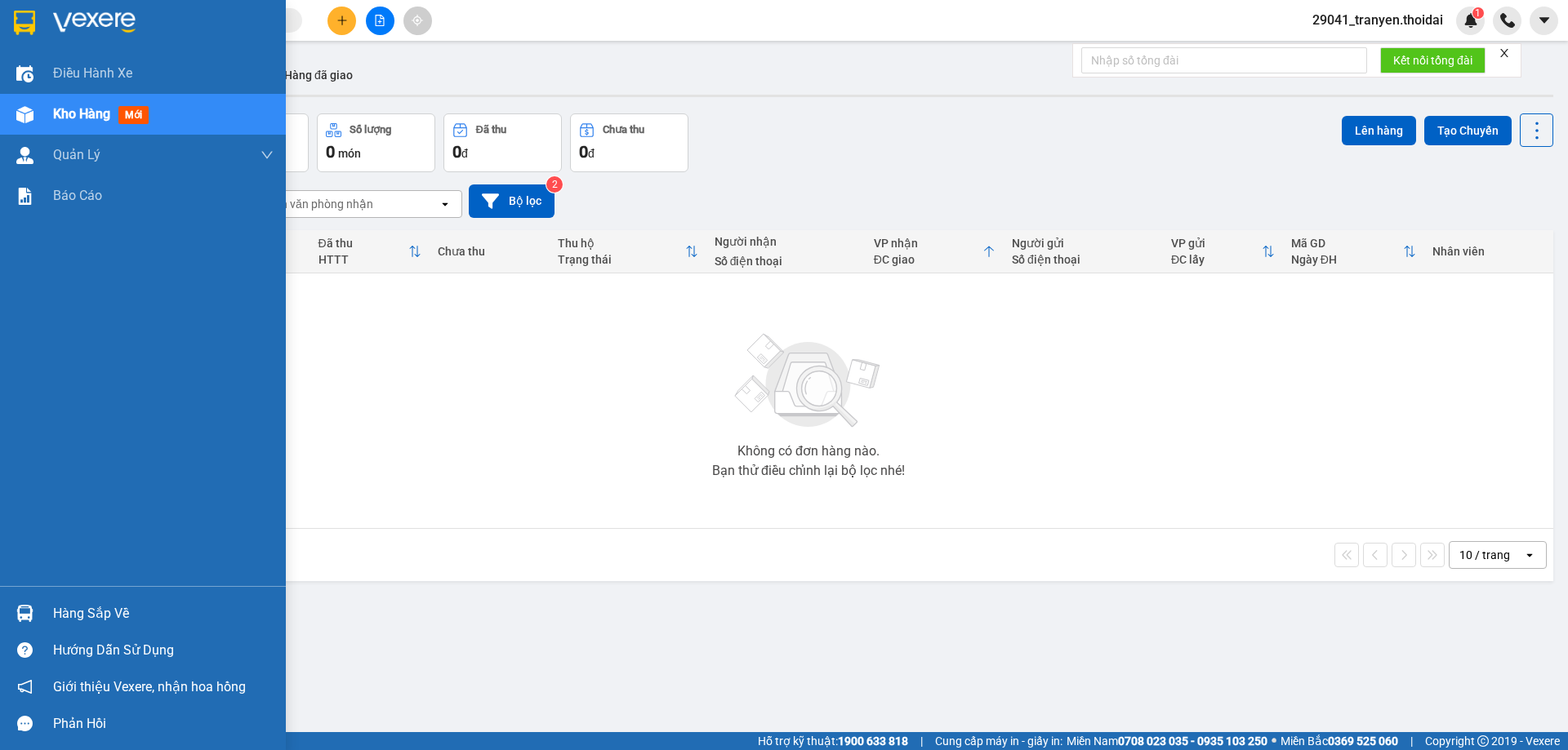
click at [59, 604] on div "Hàng sắp về" at bounding box center [163, 614] width 220 height 25
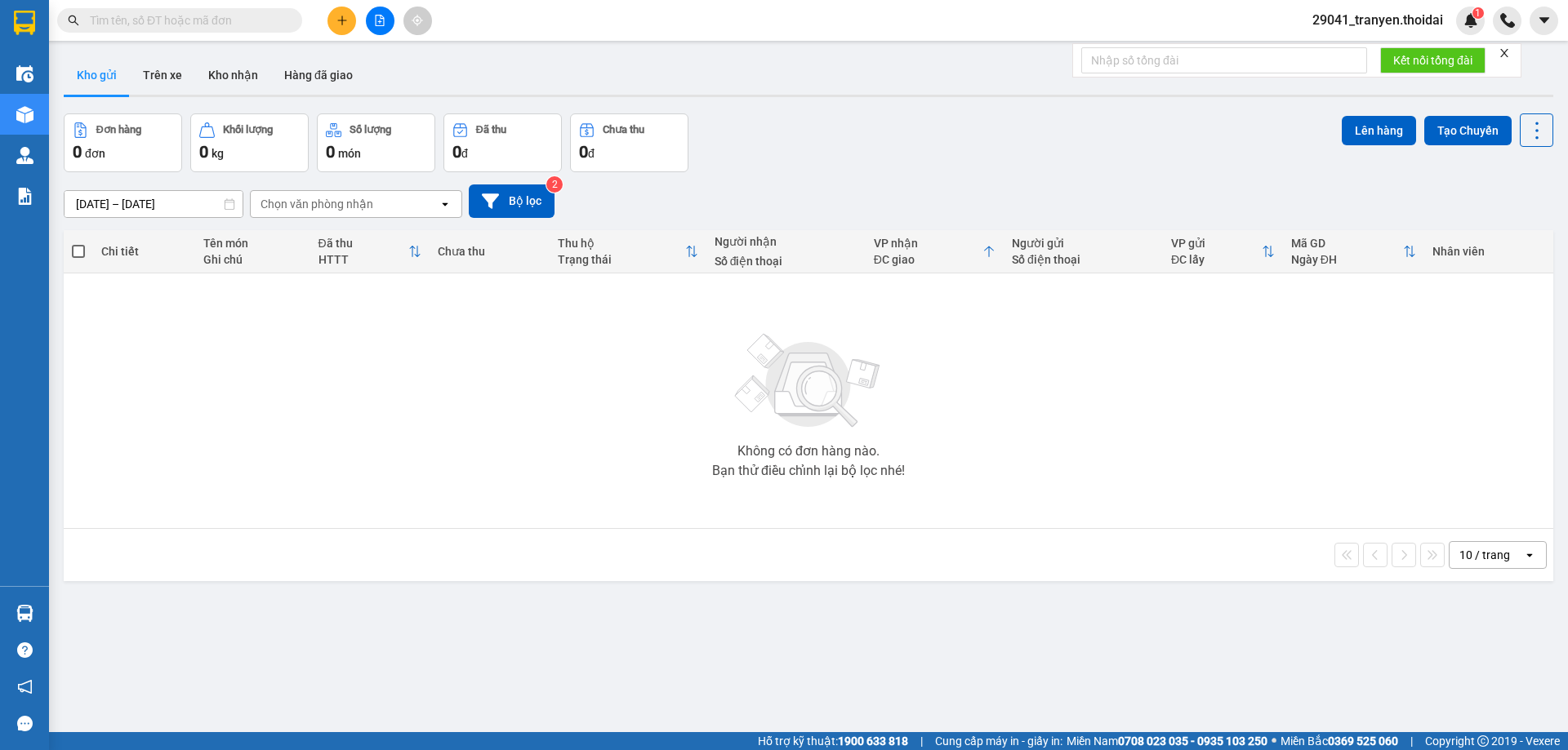
click at [813, 602] on section "Kết quả tìm kiếm ( 0 ) Bộ lọc No Data 29041_tranyen.thoidai 1 Điều hành xe Kho …" at bounding box center [784, 375] width 1568 height 750
click at [864, 208] on div "[DATE] – [DATE] Press the down arrow key to interact with the calendar and sele…" at bounding box center [808, 201] width 1489 height 33
click at [167, 70] on button "Trên xe" at bounding box center [162, 75] width 65 height 39
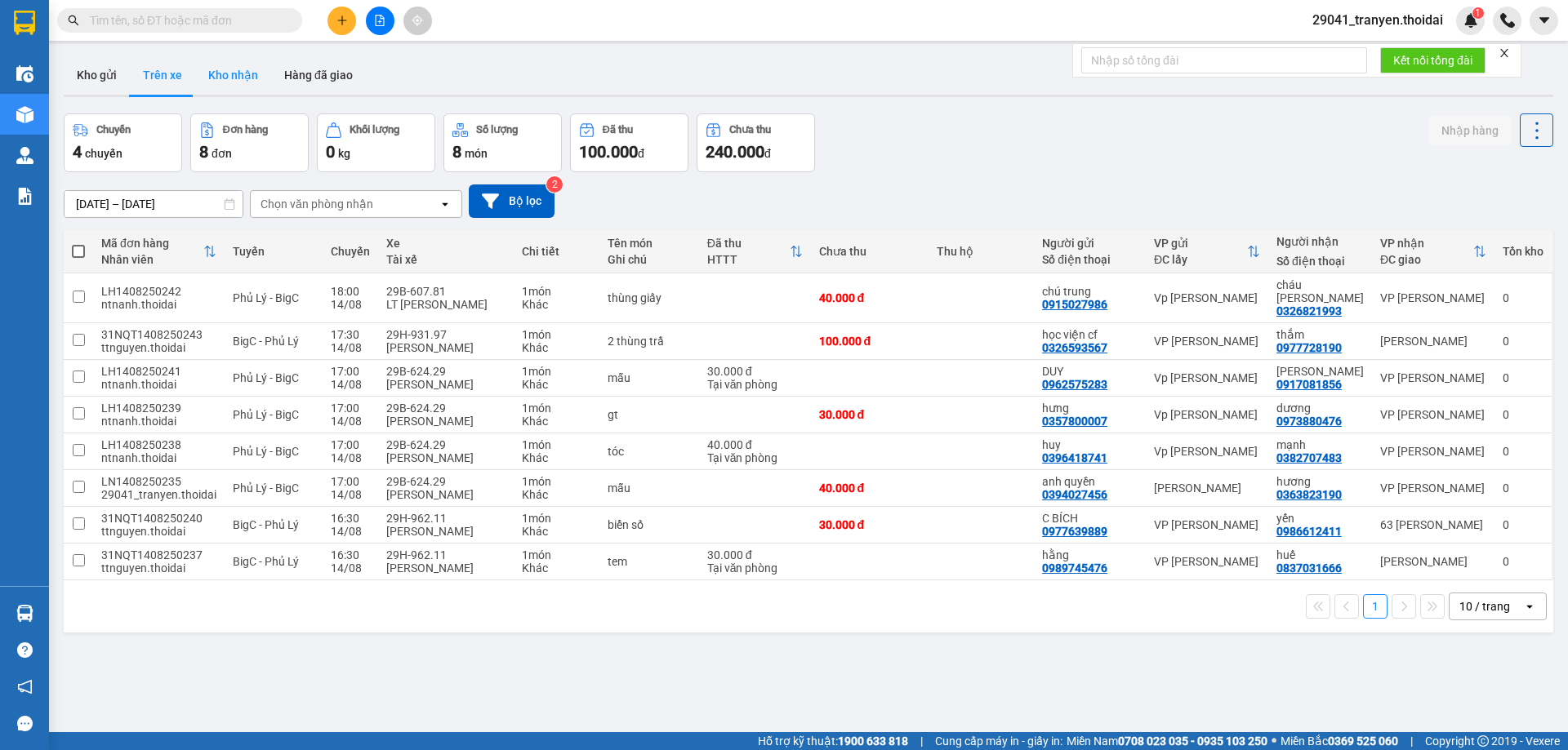
click at [255, 80] on button "Kho nhận" at bounding box center [233, 75] width 76 height 39
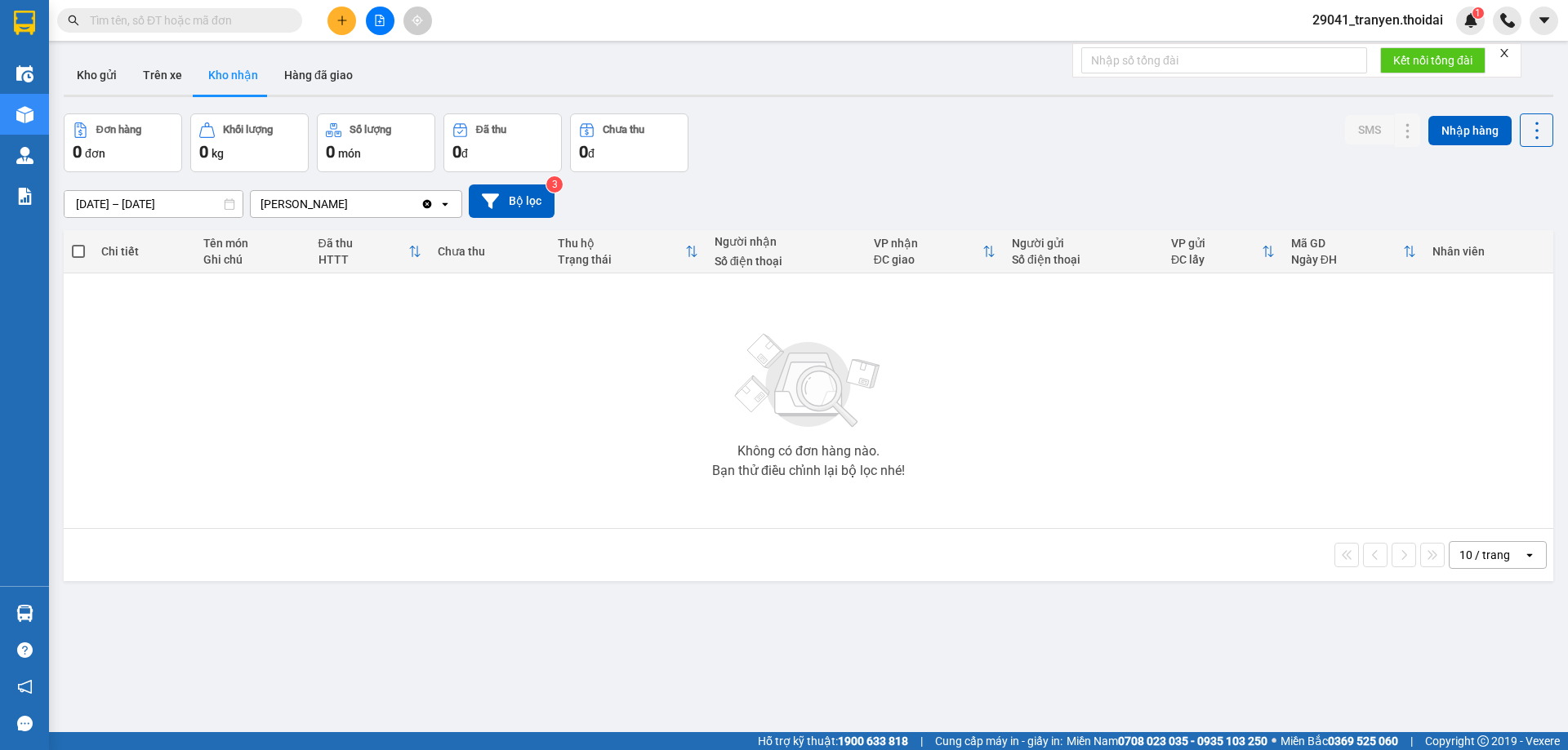
click at [853, 83] on div "Kho gửi Trên xe Kho nhận Hàng đã giao" at bounding box center [808, 78] width 1489 height 44
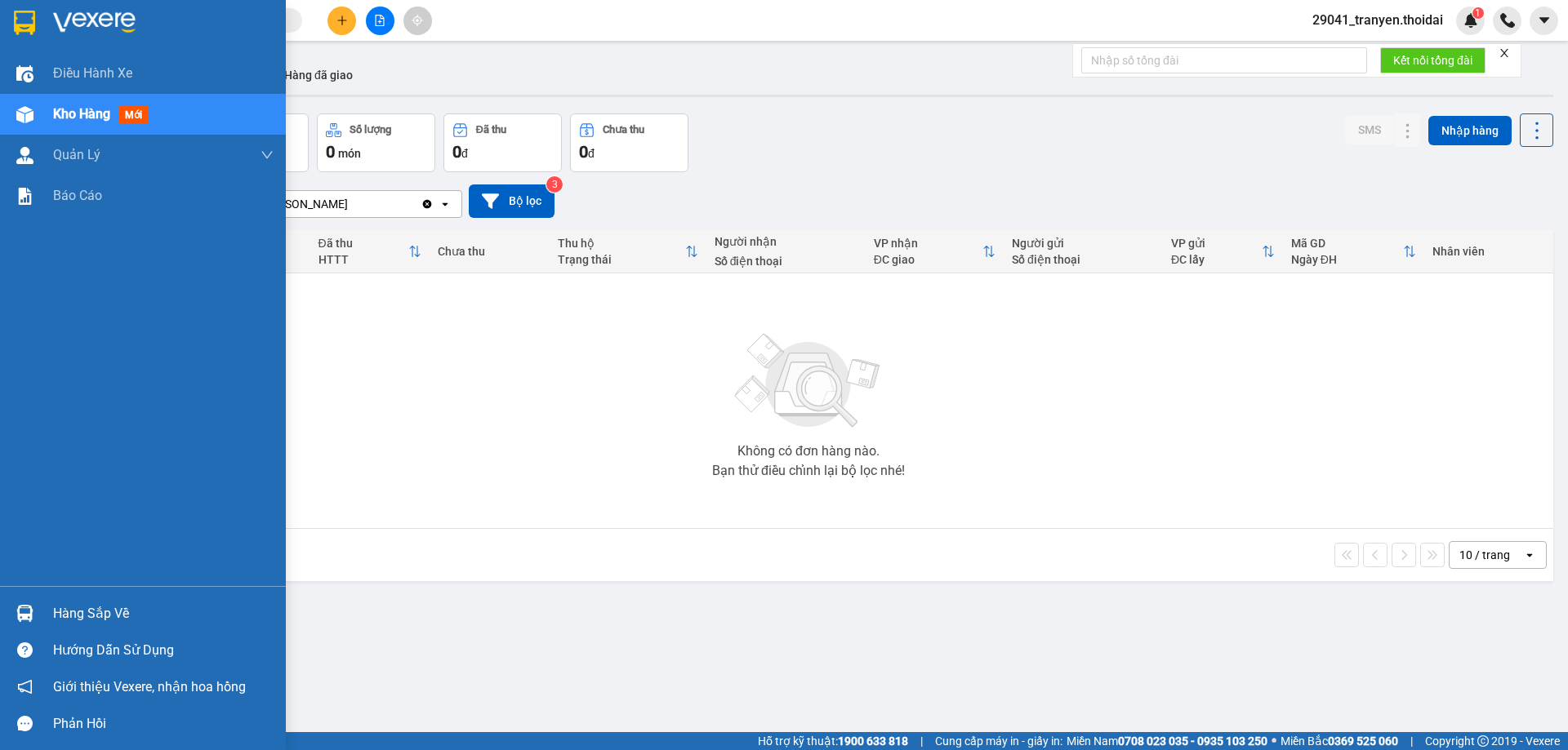
click at [26, 19] on img at bounding box center [25, 23] width 21 height 25
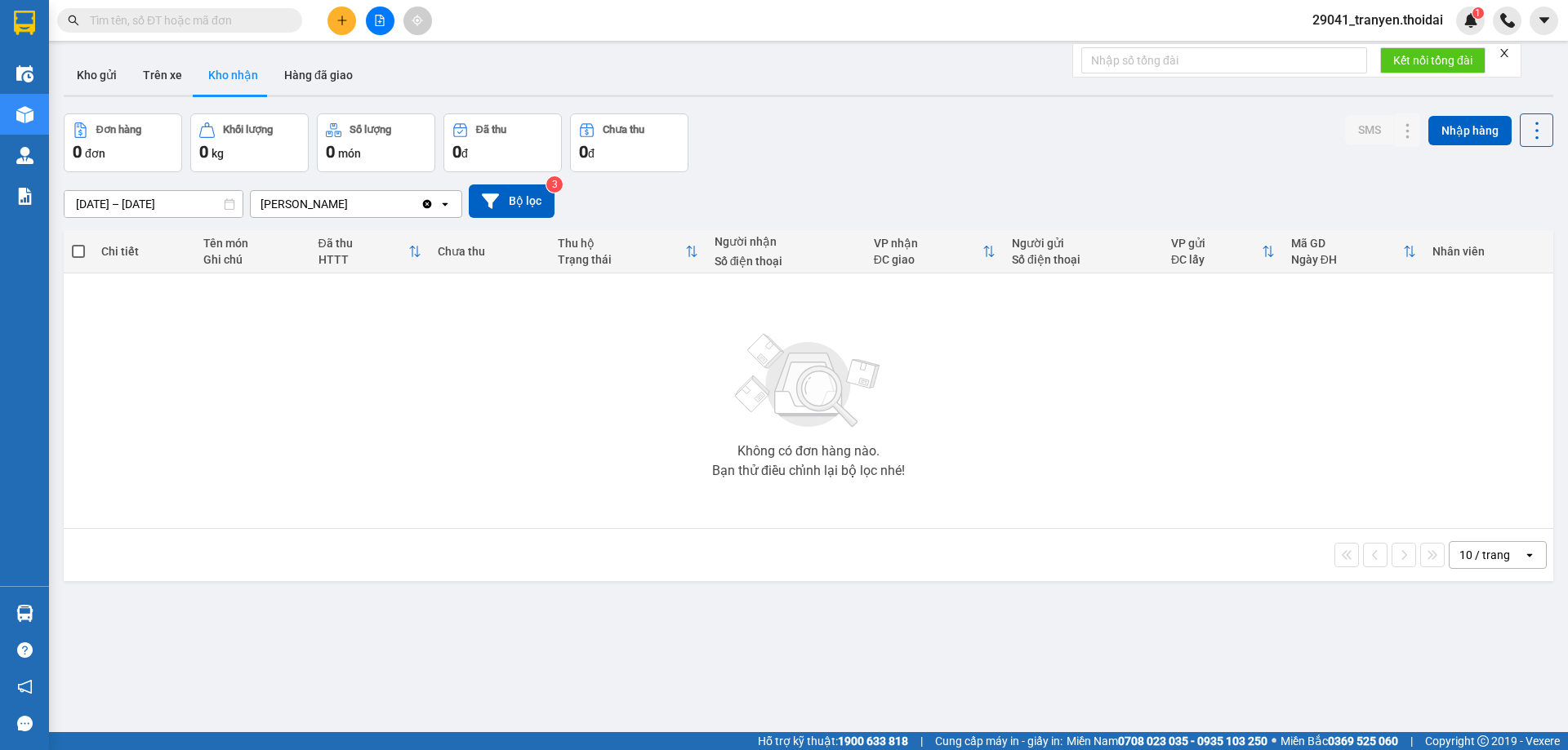
click at [756, 90] on div "Kho gửi Trên xe Kho nhận Hàng đã giao" at bounding box center [808, 78] width 1489 height 44
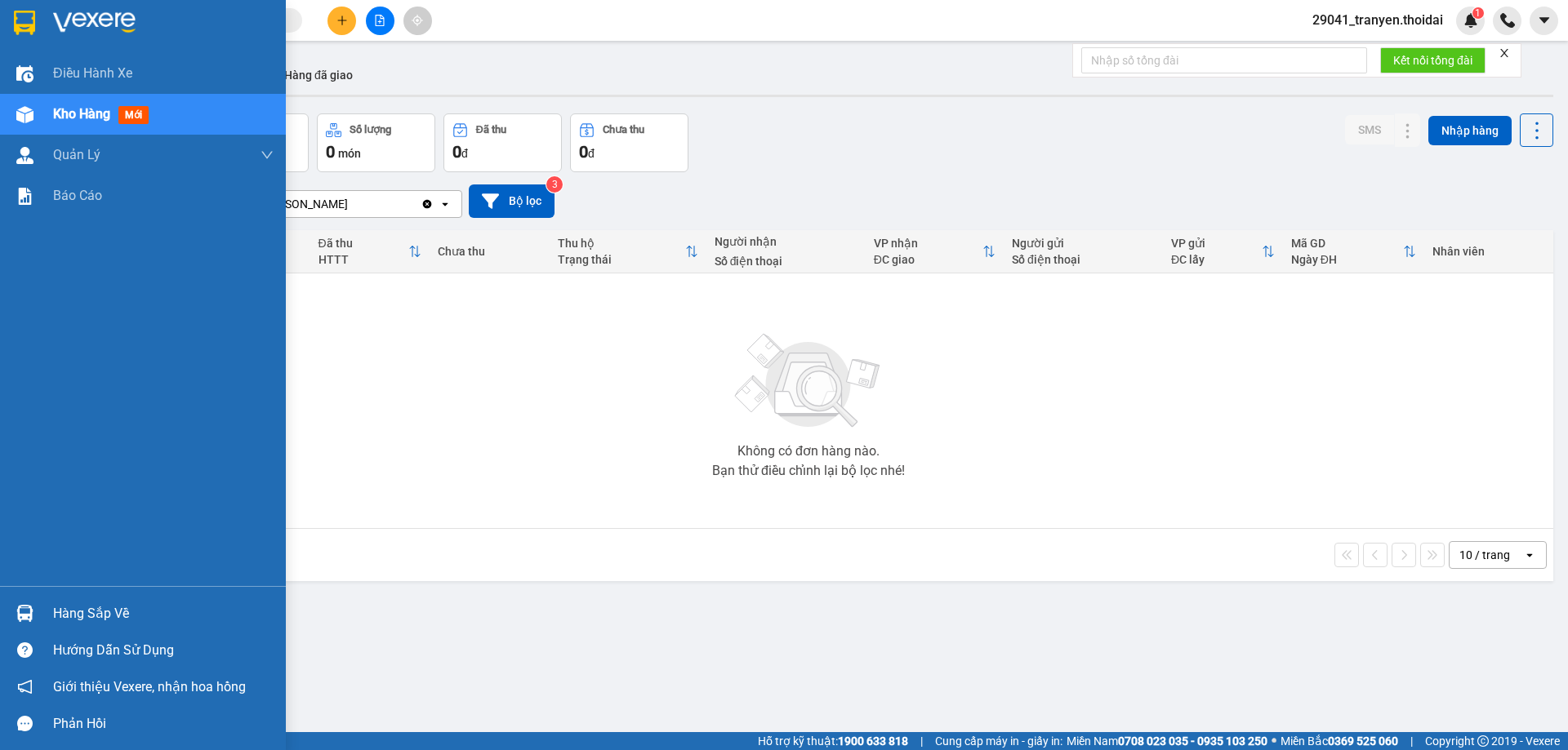
click at [106, 608] on div "ver 1.8.138 Kho gửi Trên xe Kho nhận Hàng đã giao Đơn hàng 0 đơn Khối lượng 0 k…" at bounding box center [808, 424] width 1503 height 750
click at [29, 615] on img at bounding box center [25, 614] width 17 height 17
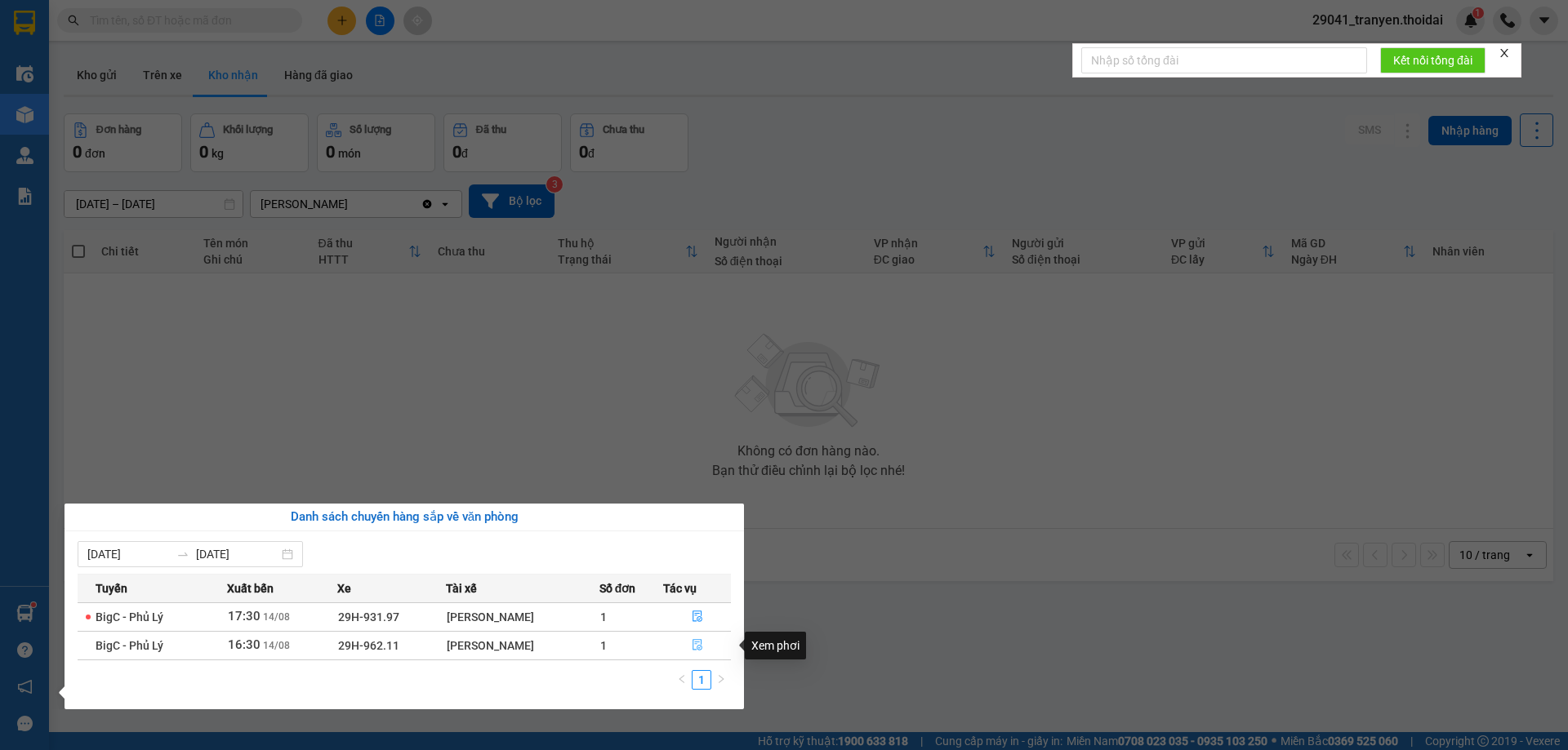
click at [695, 645] on icon "file-done" at bounding box center [697, 645] width 11 height 11
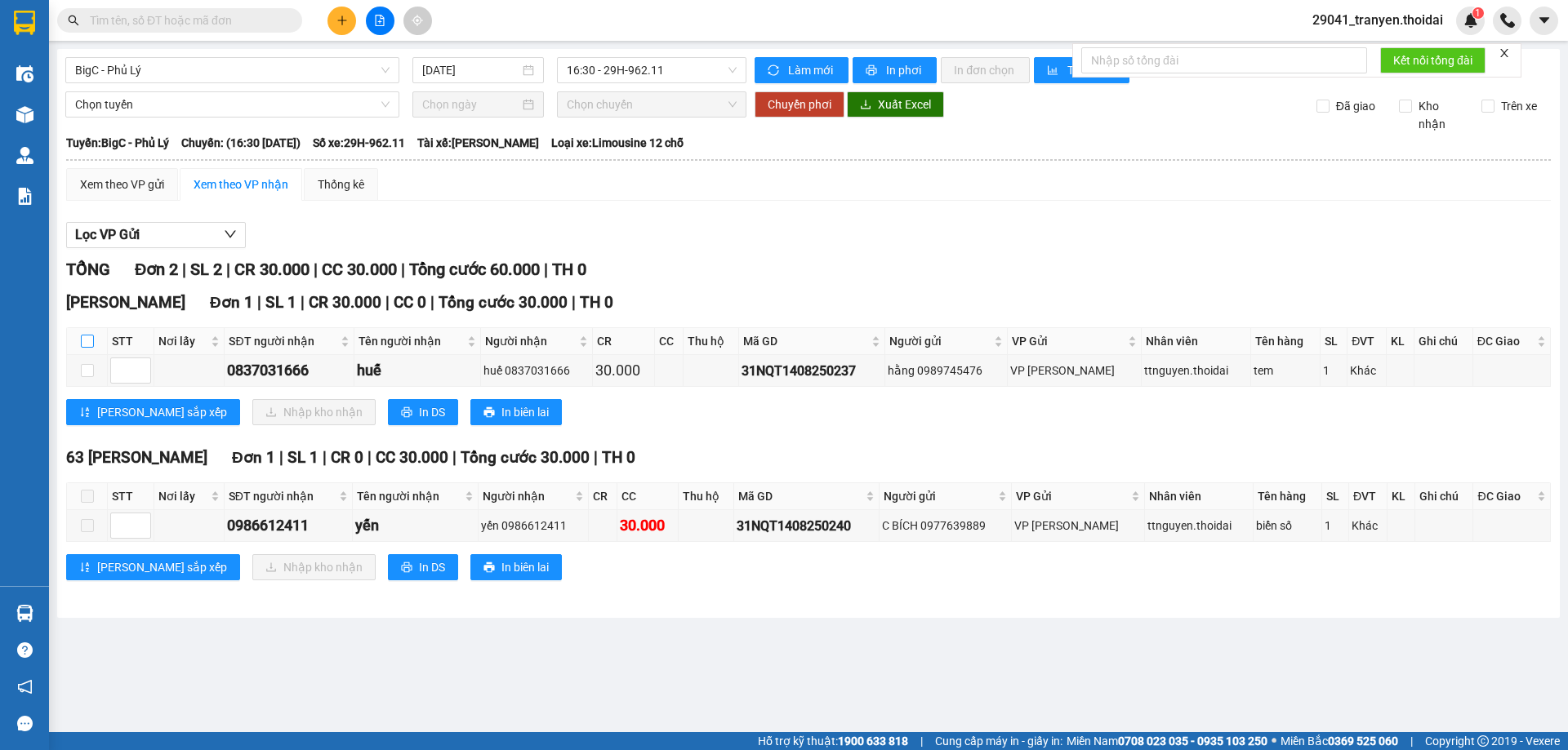
click at [87, 343] on input "checkbox" at bounding box center [87, 341] width 13 height 13
checkbox input "true"
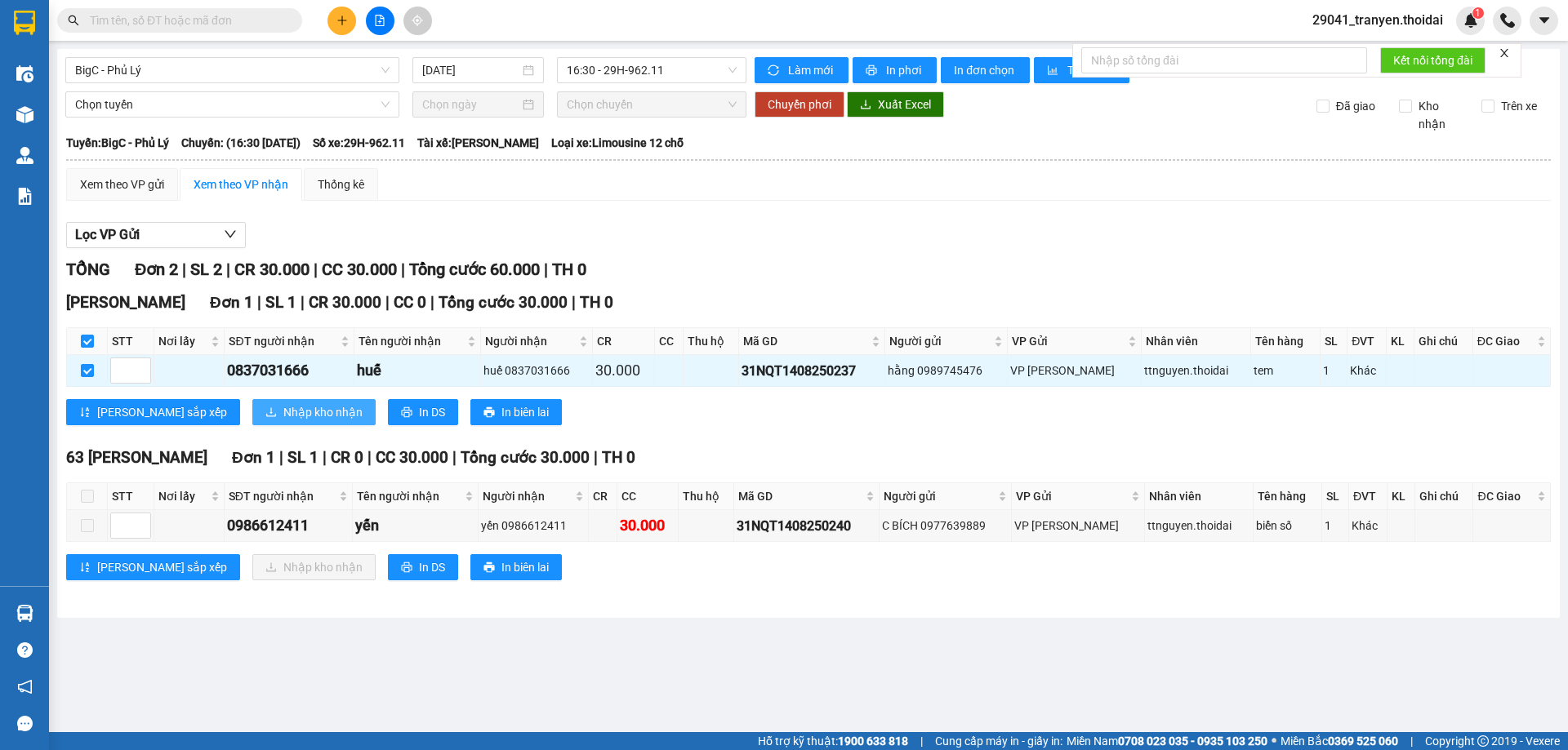
click at [253, 403] on button "Nhập kho nhận" at bounding box center [314, 412] width 123 height 26
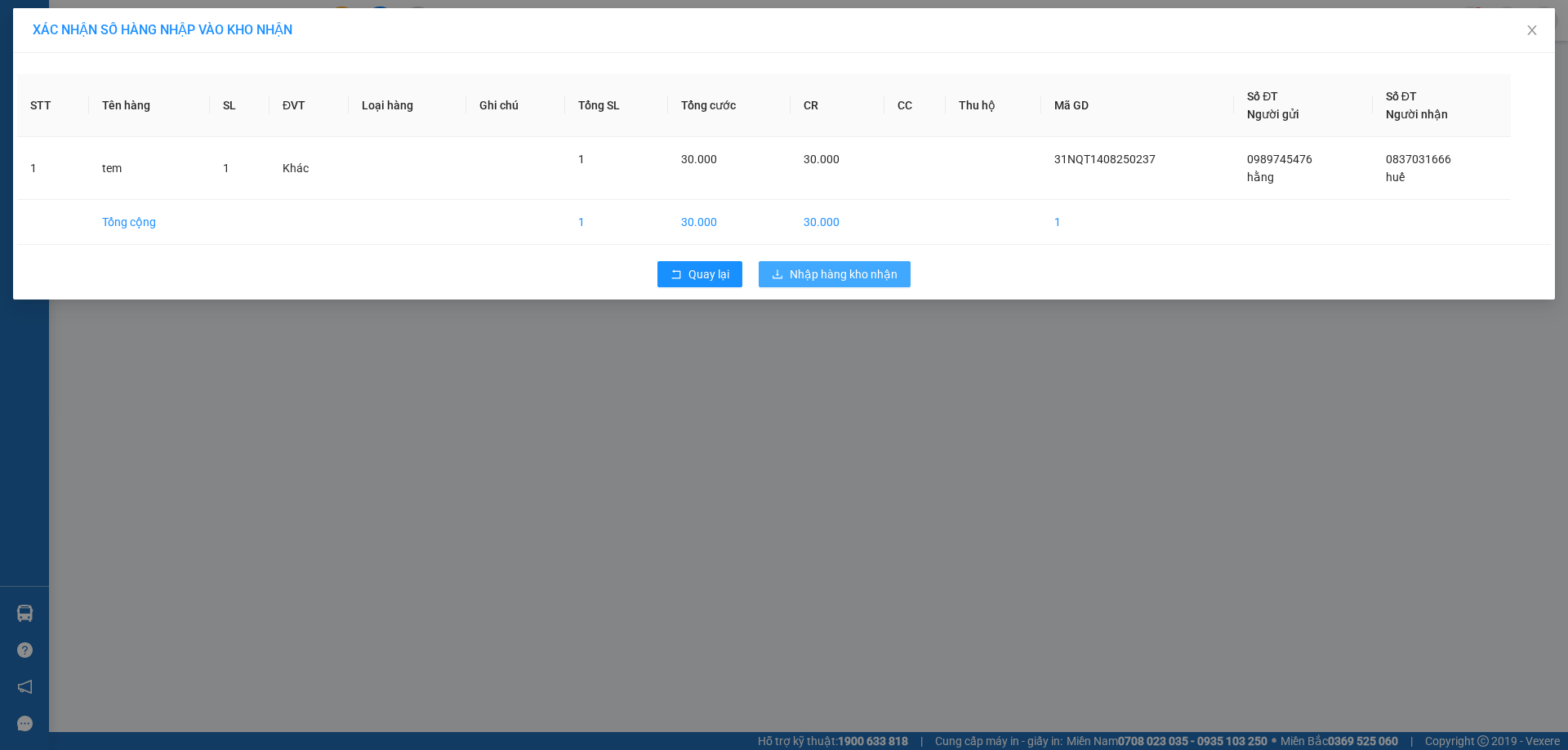
click at [874, 277] on span "Nhập hàng kho nhận" at bounding box center [844, 274] width 108 height 18
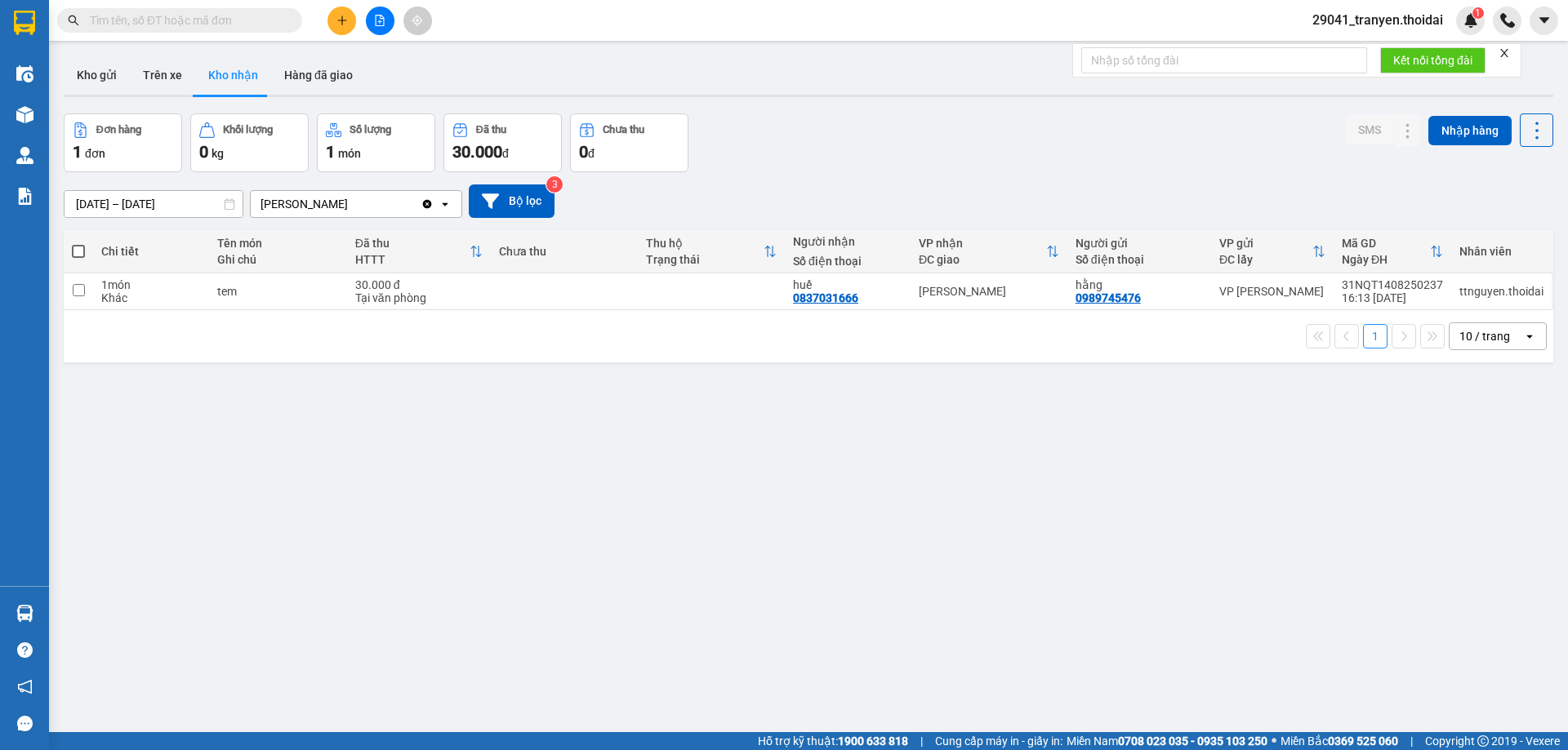
click at [759, 329] on div "1 10 / trang open" at bounding box center [808, 336] width 1477 height 27
click at [922, 172] on div "[DATE] – [DATE] Press the down arrow key to interact with the calendar and sele…" at bounding box center [808, 201] width 1489 height 58
click at [883, 142] on div "Đơn hàng 1 đơn Khối lượng 0 kg Số lượng 1 món Đã thu 30.000 đ Chưa thu 0 đ SMS …" at bounding box center [808, 143] width 1489 height 59
click at [873, 203] on div "[DATE] – [DATE] Press the down arrow key to interact with the calendar and sele…" at bounding box center [808, 201] width 1489 height 33
drag, startPoint x: 907, startPoint y: 158, endPoint x: 508, endPoint y: 235, distance: 406.4
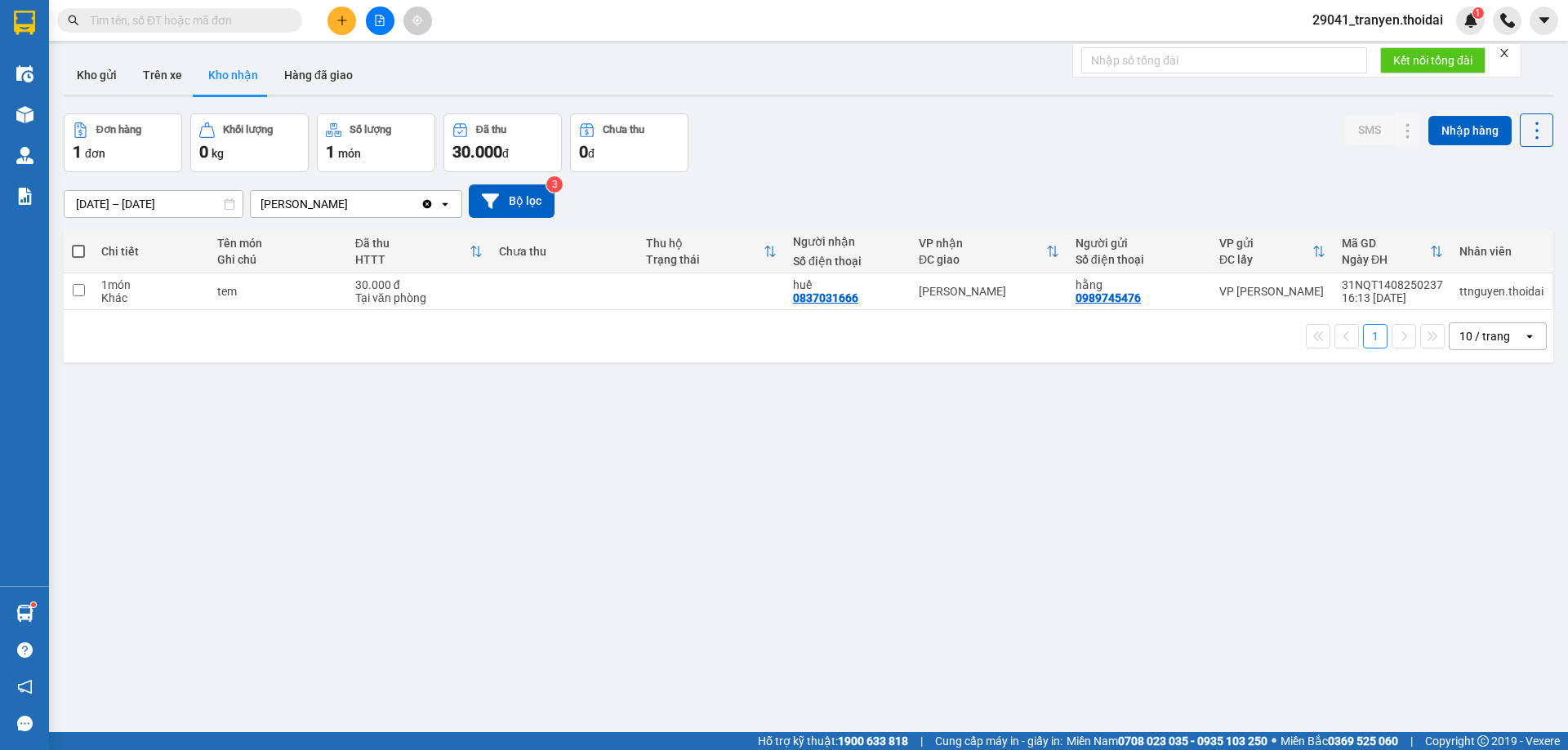
click at [907, 157] on div "Đơn hàng 1 đơn Khối lượng 0 kg Số lượng 1 món Đã thu 30.000 đ Chưa thu 0 đ SMS …" at bounding box center [808, 143] width 1489 height 59
drag, startPoint x: 915, startPoint y: 173, endPoint x: 905, endPoint y: 141, distance: 33.5
click at [907, 145] on div "ver 1.8.138 Kho gửi Trên xe Kho nhận Hàng đã giao Đơn hàng 1 đơn Khối lượng 0 k…" at bounding box center [808, 424] width 1503 height 750
click at [683, 152] on button "Chưa thu 0 đ" at bounding box center [628, 143] width 118 height 59
click at [863, 153] on div "Đơn hàng 1 đơn Khối lượng 0 kg Số lượng 1 món Đã thu 30.000 đ Chưa thu 0 đ SMS …" at bounding box center [808, 143] width 1489 height 59
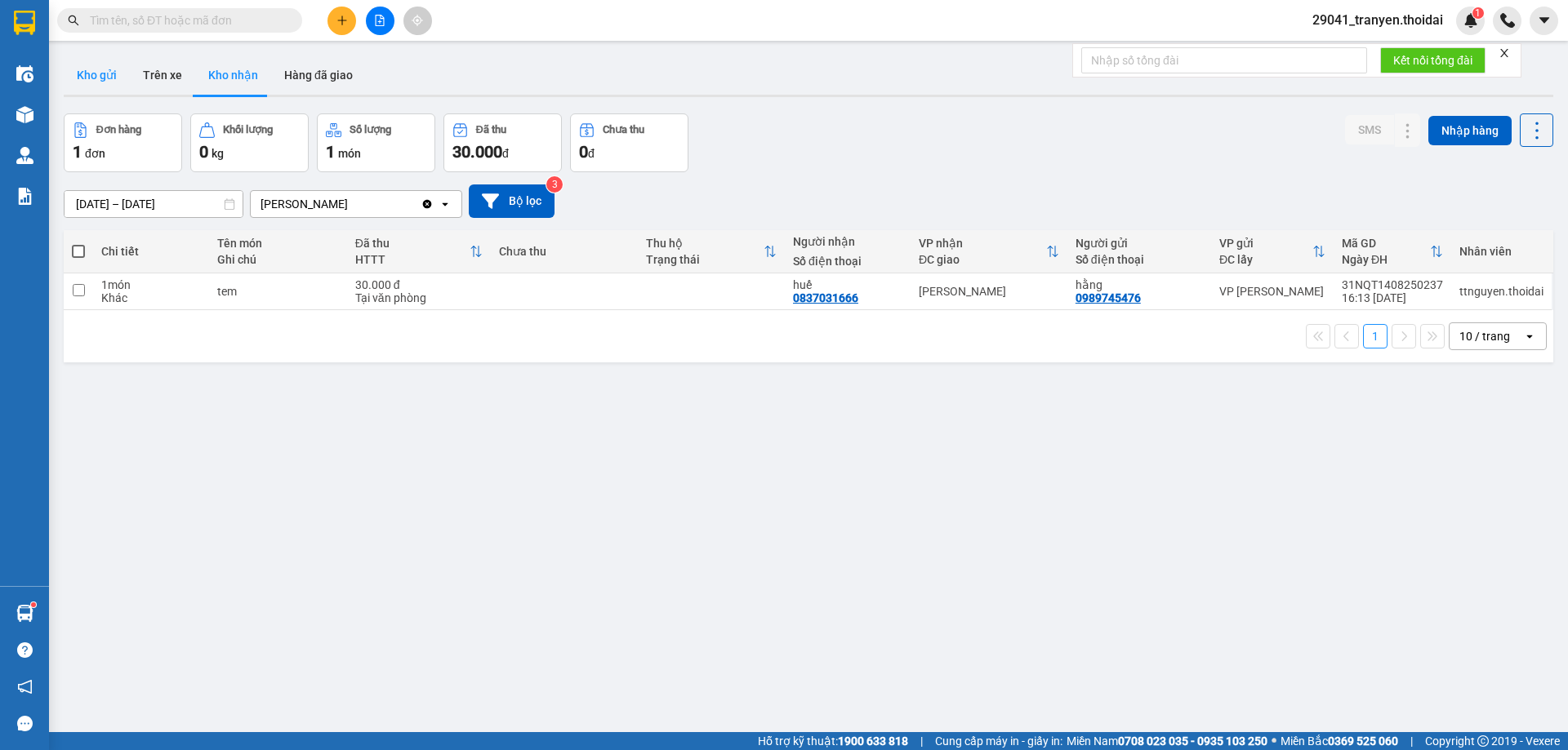
click at [95, 90] on button "Kho gửi" at bounding box center [97, 75] width 66 height 39
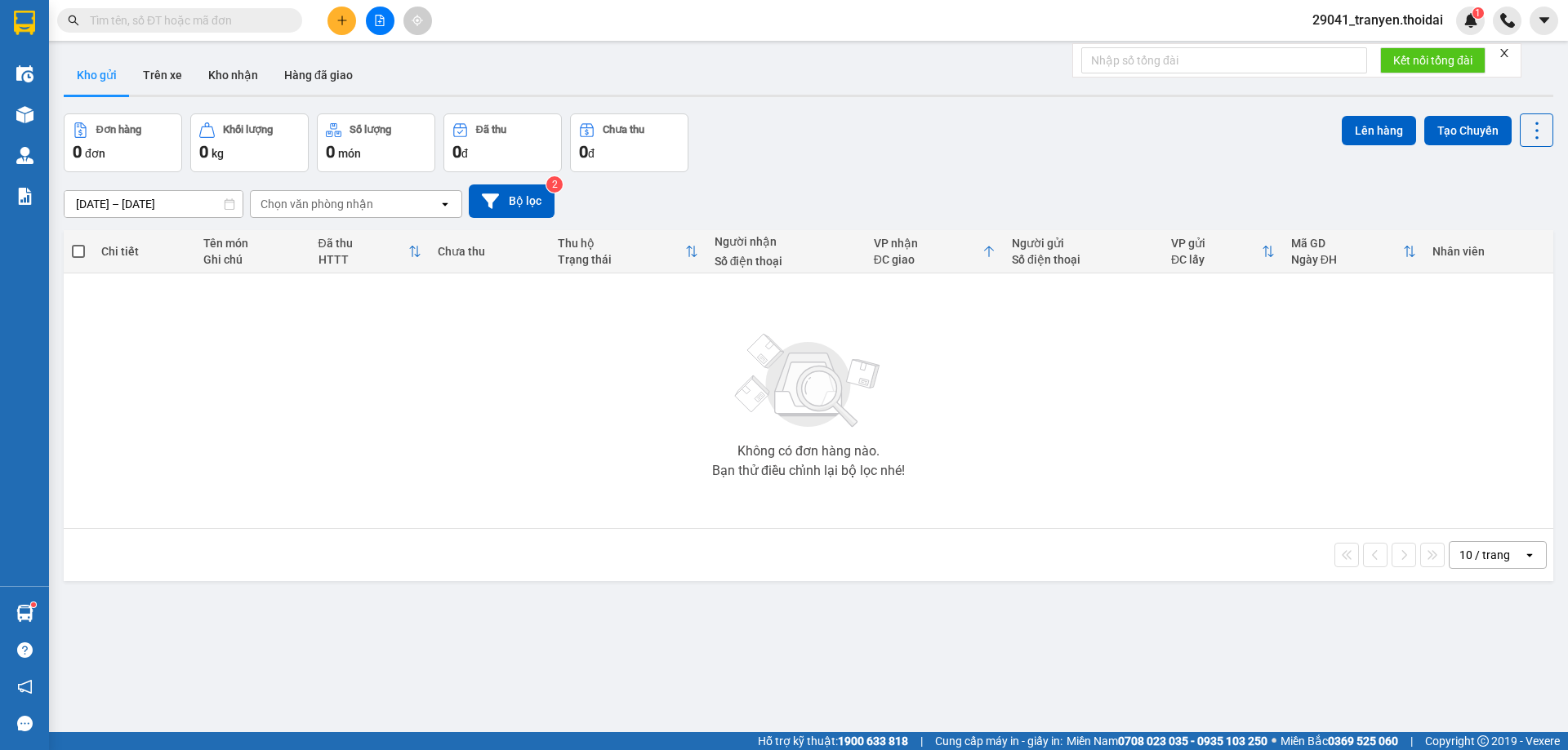
click at [1163, 148] on div "Đơn hàng 0 đơn Khối lượng 0 kg Số lượng 0 món Đã thu 0 đ Chưa thu 0 đ Lên hàng …" at bounding box center [808, 143] width 1489 height 59
click at [1004, 164] on div "Đơn hàng 0 đơn Khối lượng 0 kg Số lượng 0 món Đã thu 0 đ Chưa thu 0 đ Lên hàng …" at bounding box center [808, 143] width 1489 height 59
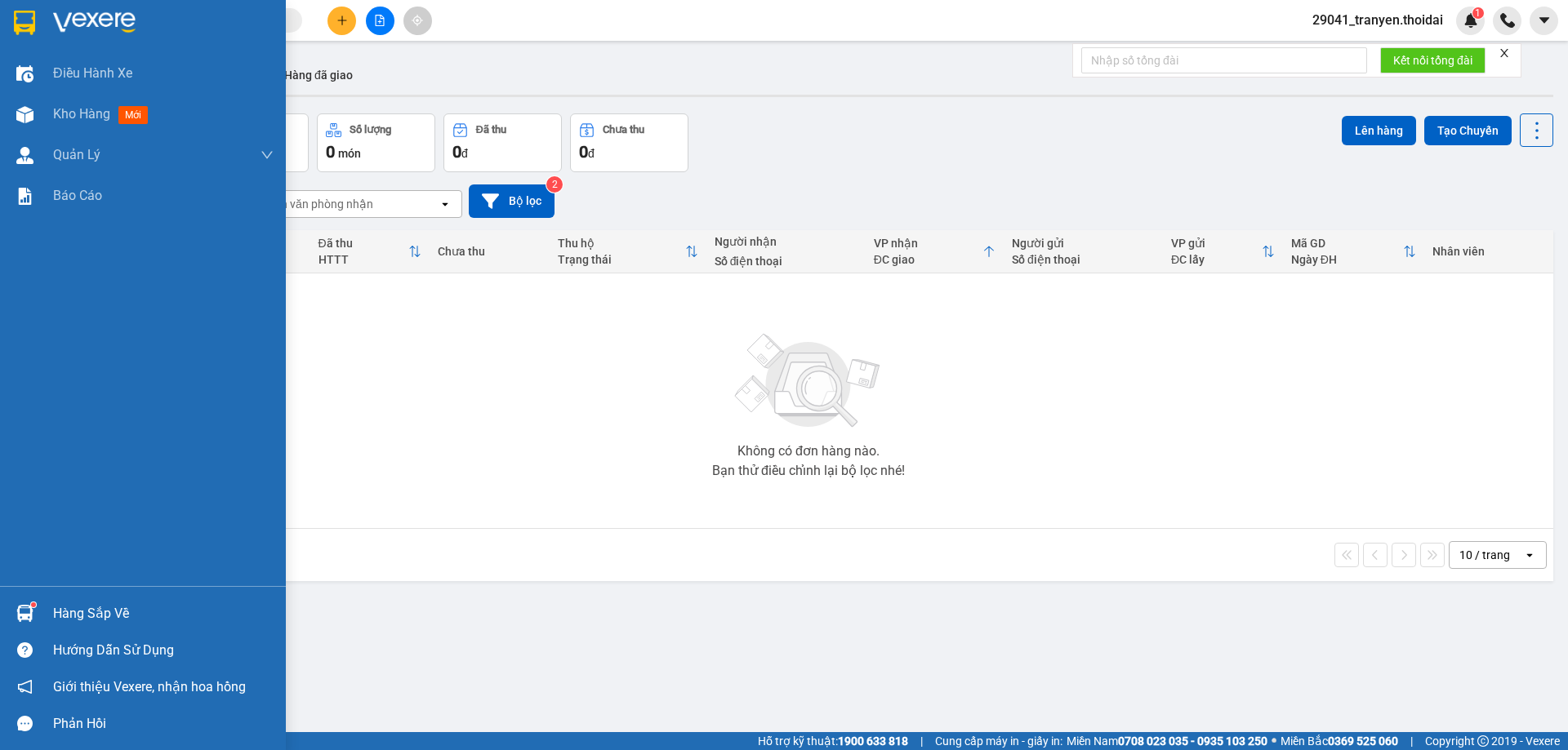
click at [56, 614] on div "Hàng sắp về" at bounding box center [163, 614] width 220 height 25
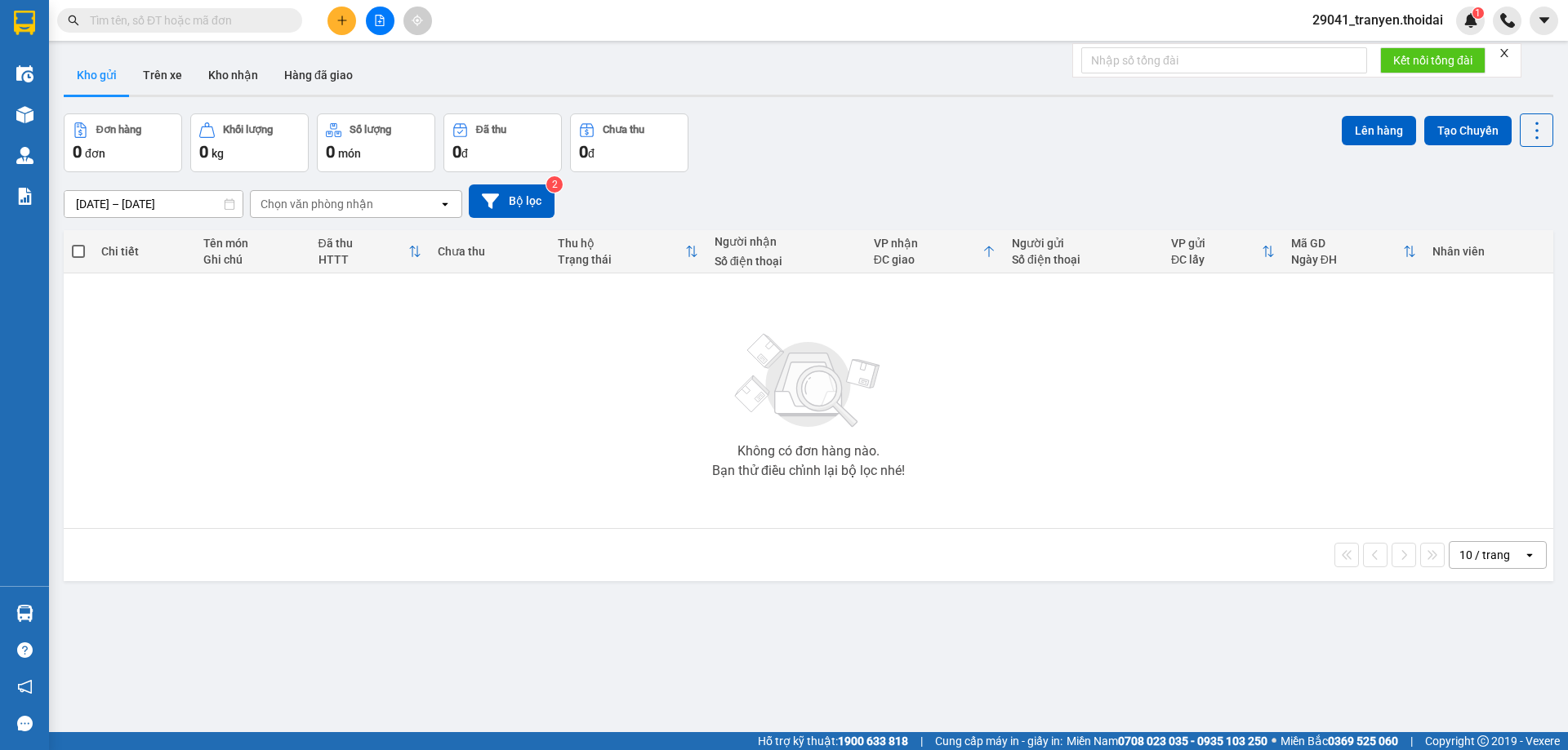
click at [585, 475] on section "Kết quả tìm kiếm ( 0 ) Bộ lọc No Data 29041_tranyen.thoidai 1 Điều hành xe Kho …" at bounding box center [784, 375] width 1568 height 750
